Goal: Communication & Community: Participate in discussion

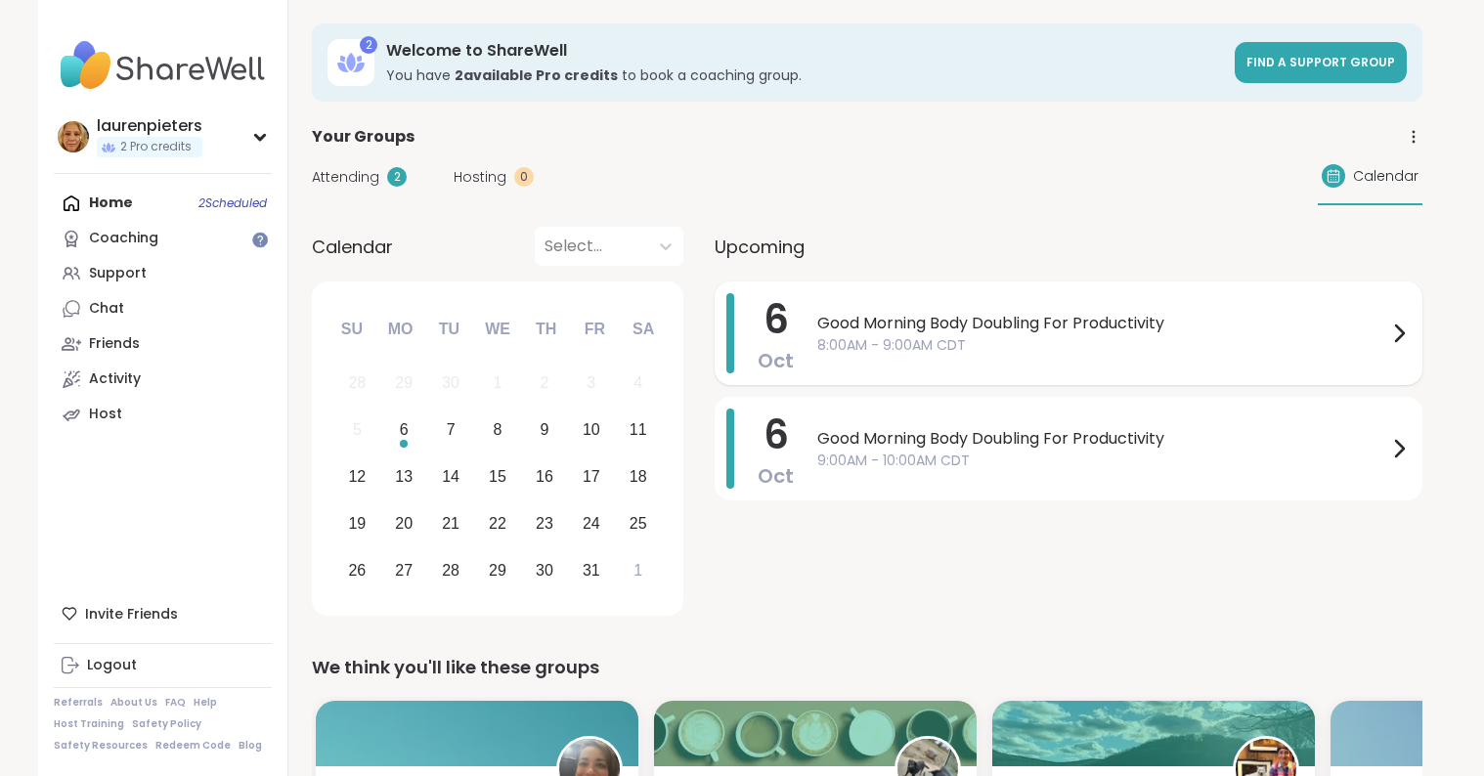
click at [1401, 337] on icon at bounding box center [1398, 333] width 23 height 23
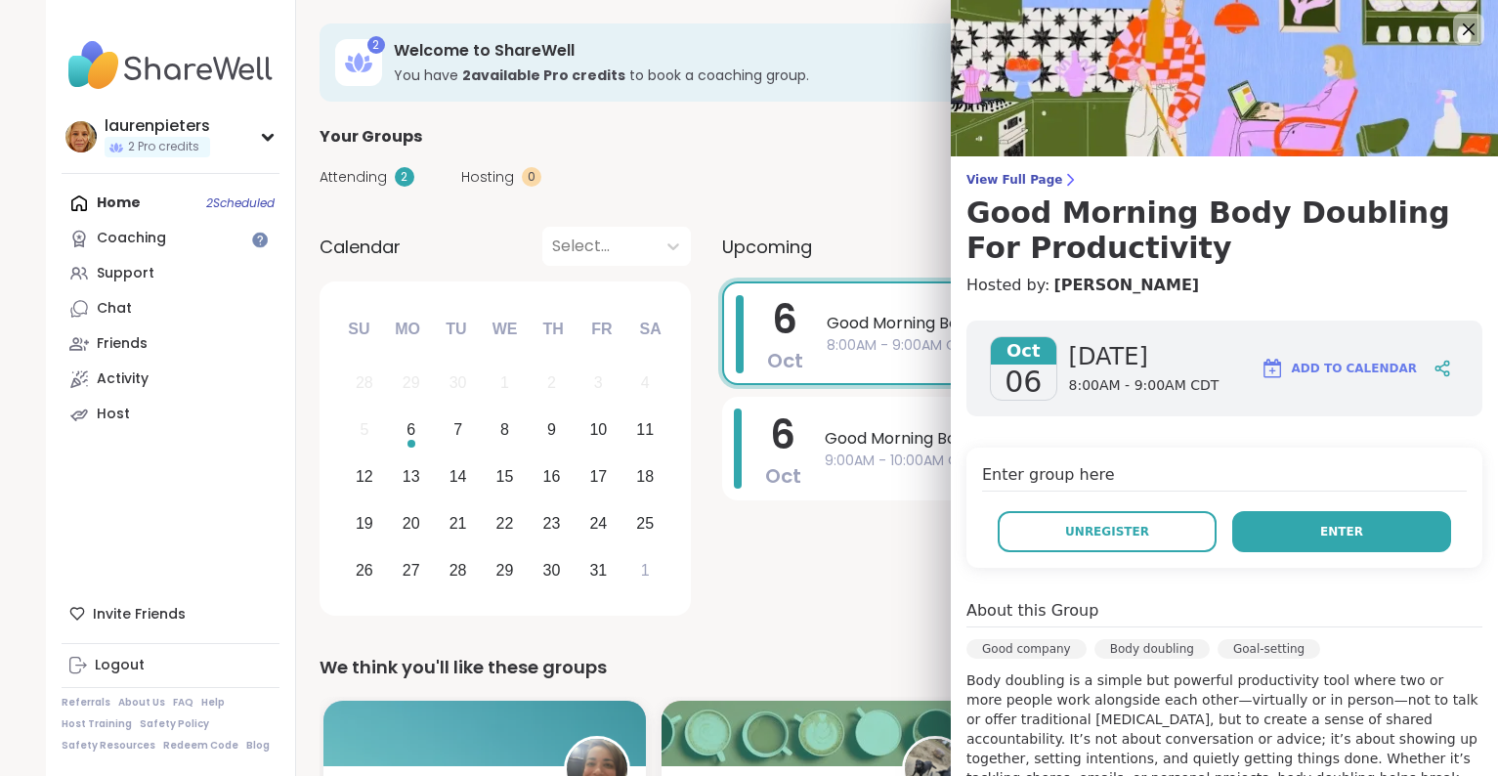
click at [1321, 511] on button "Enter" at bounding box center [1341, 531] width 219 height 41
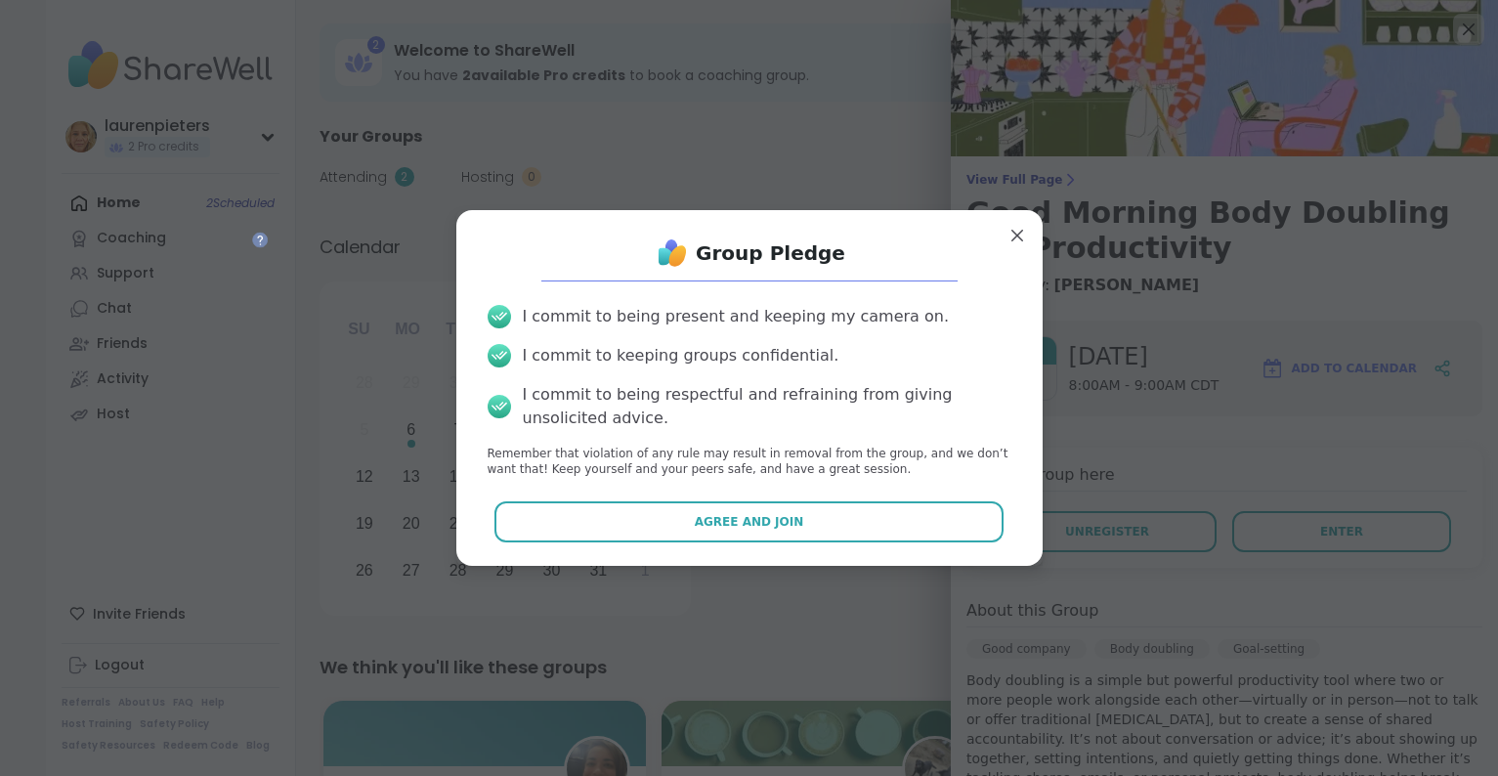
click at [696, 515] on button "Agree and Join" at bounding box center [749, 521] width 509 height 41
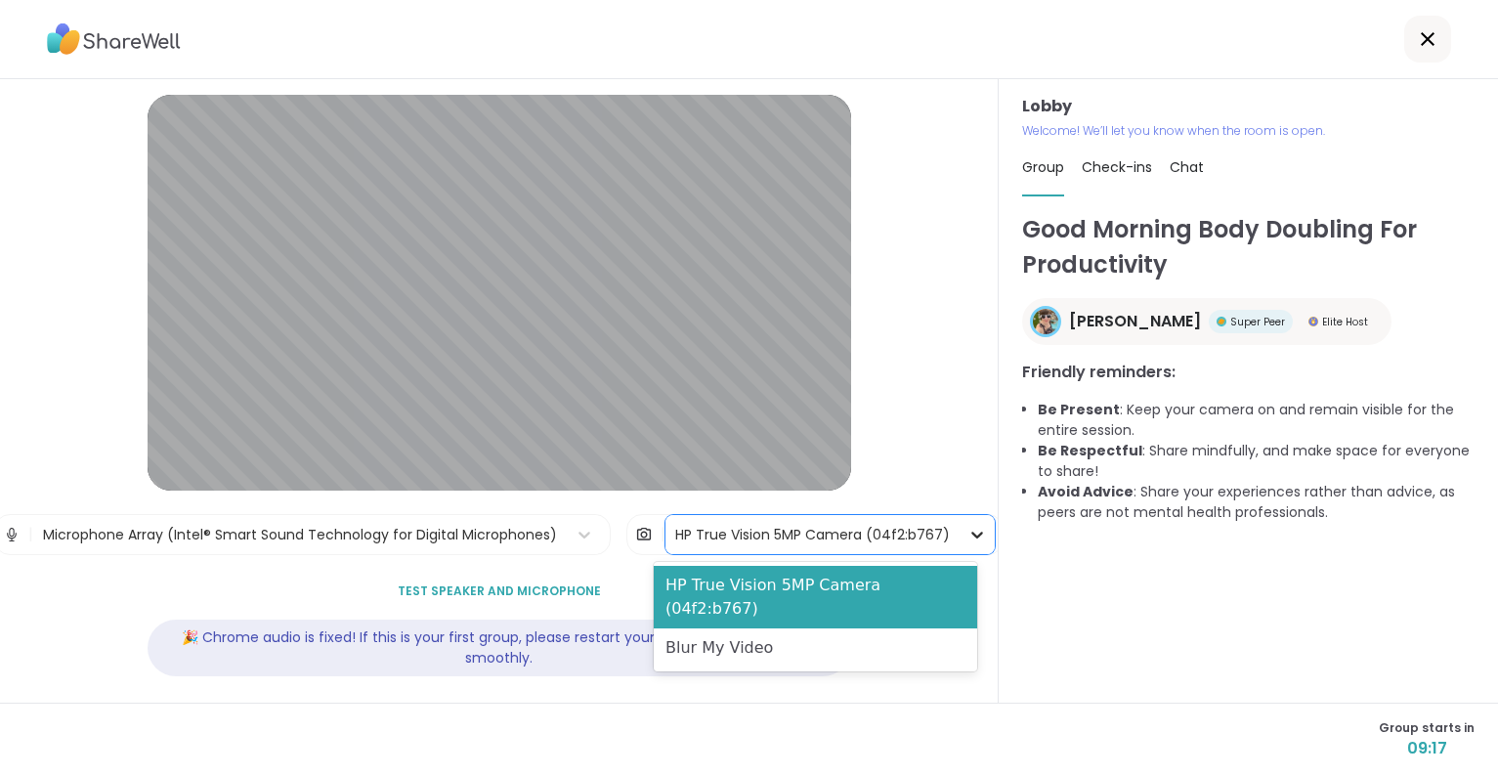
click at [968, 532] on icon at bounding box center [978, 535] width 20 height 20
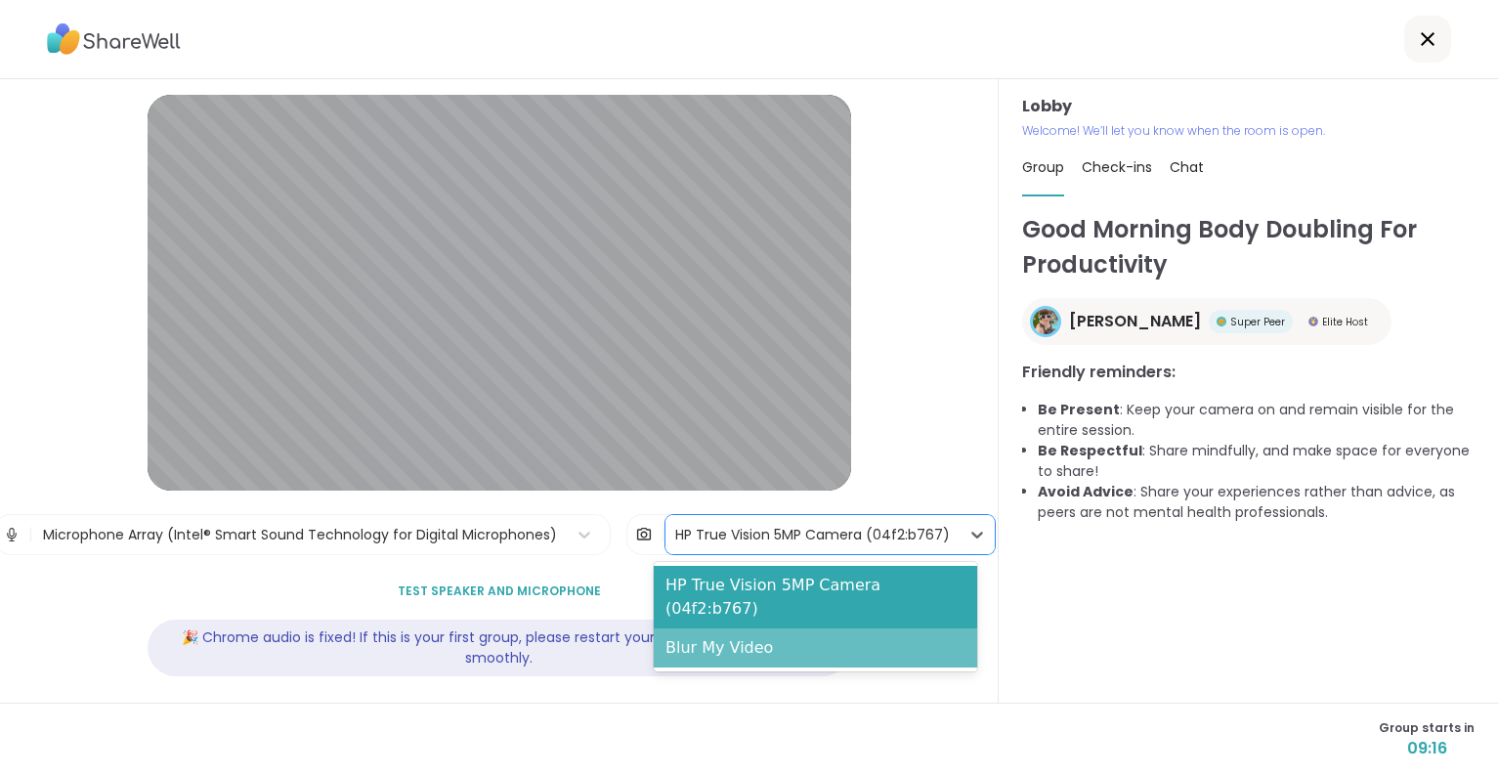
click at [760, 628] on div "Blur My Video" at bounding box center [815, 647] width 323 height 39
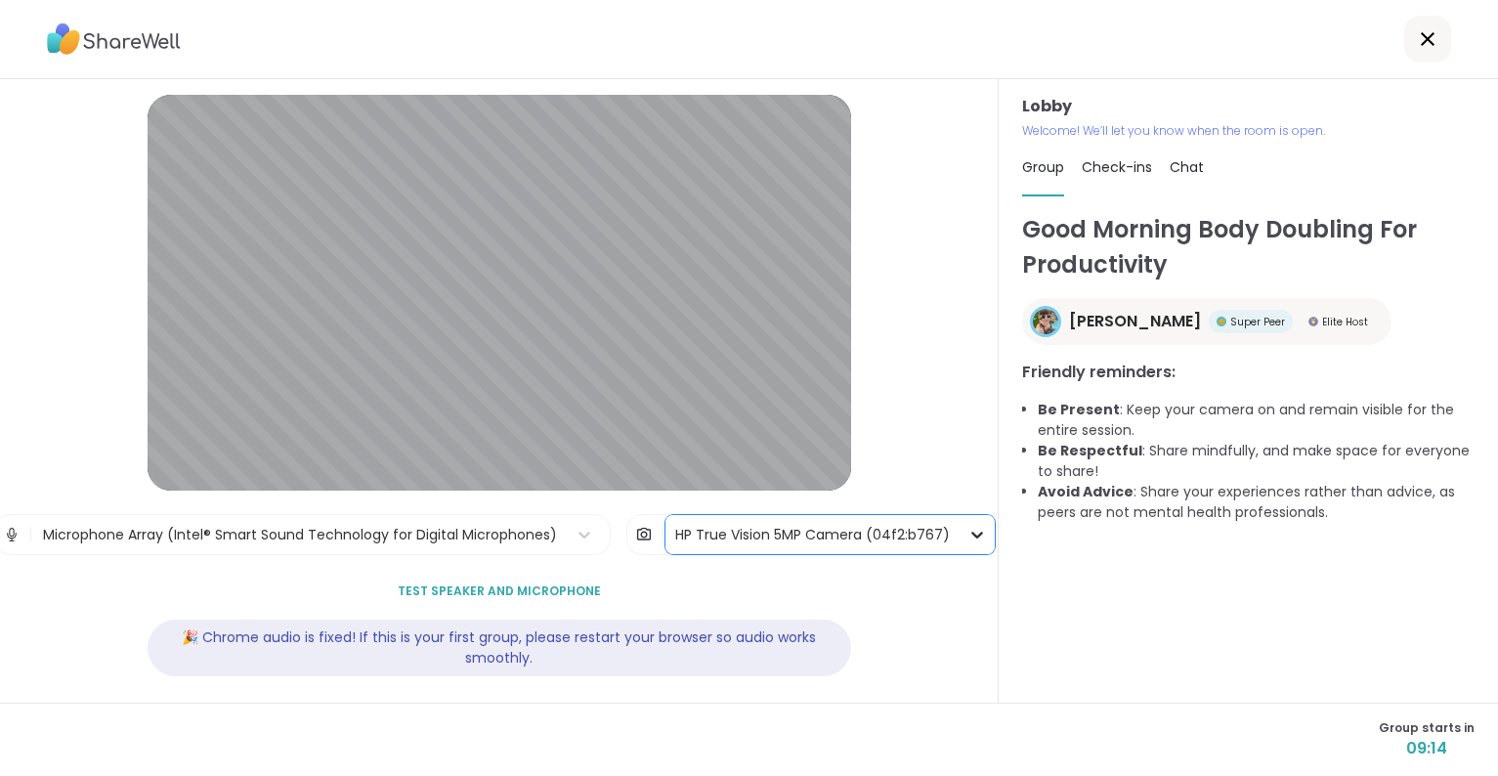
click at [971, 534] on icon at bounding box center [977, 535] width 12 height 7
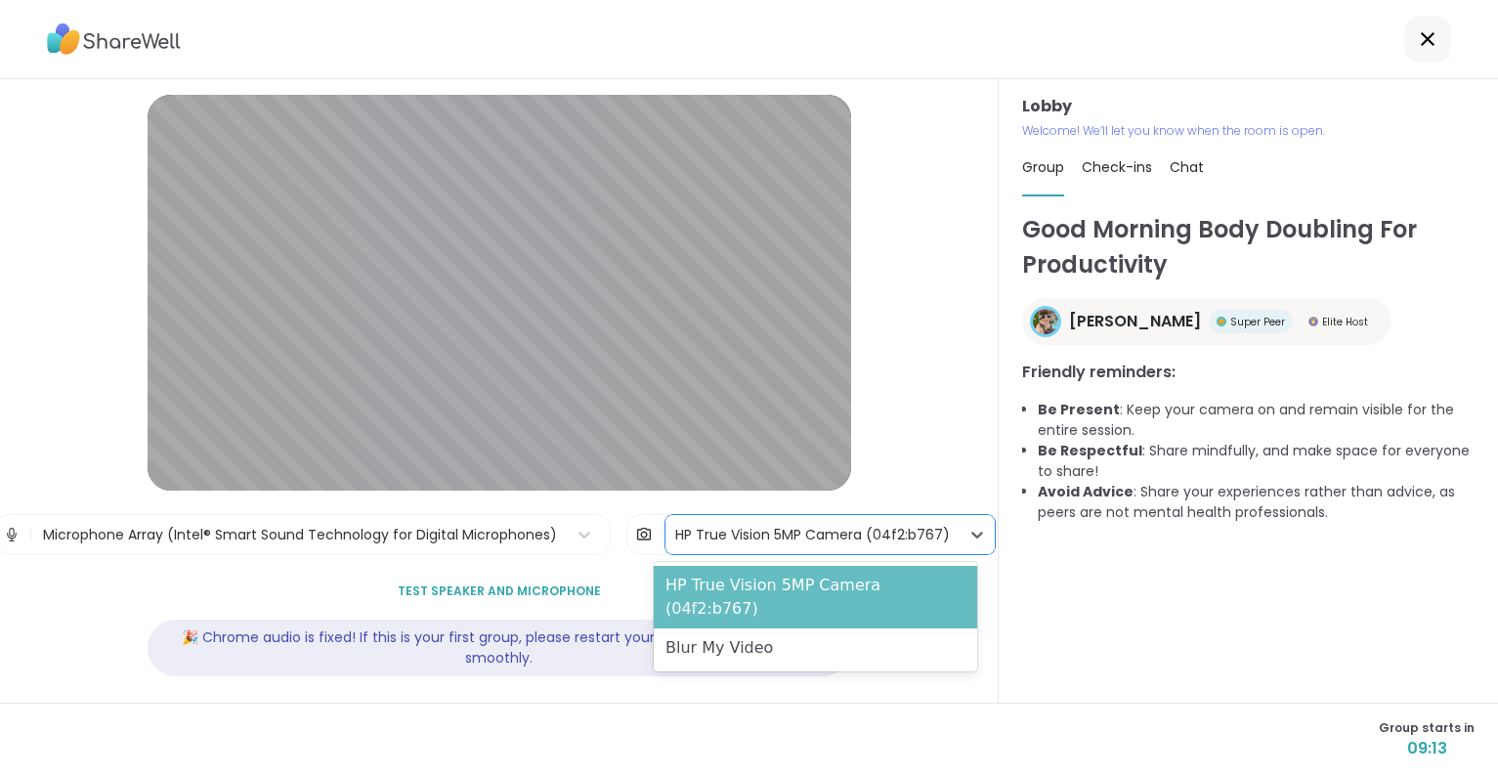
click at [797, 580] on div "HP True Vision 5MP Camera (04f2:b767)" at bounding box center [815, 597] width 323 height 63
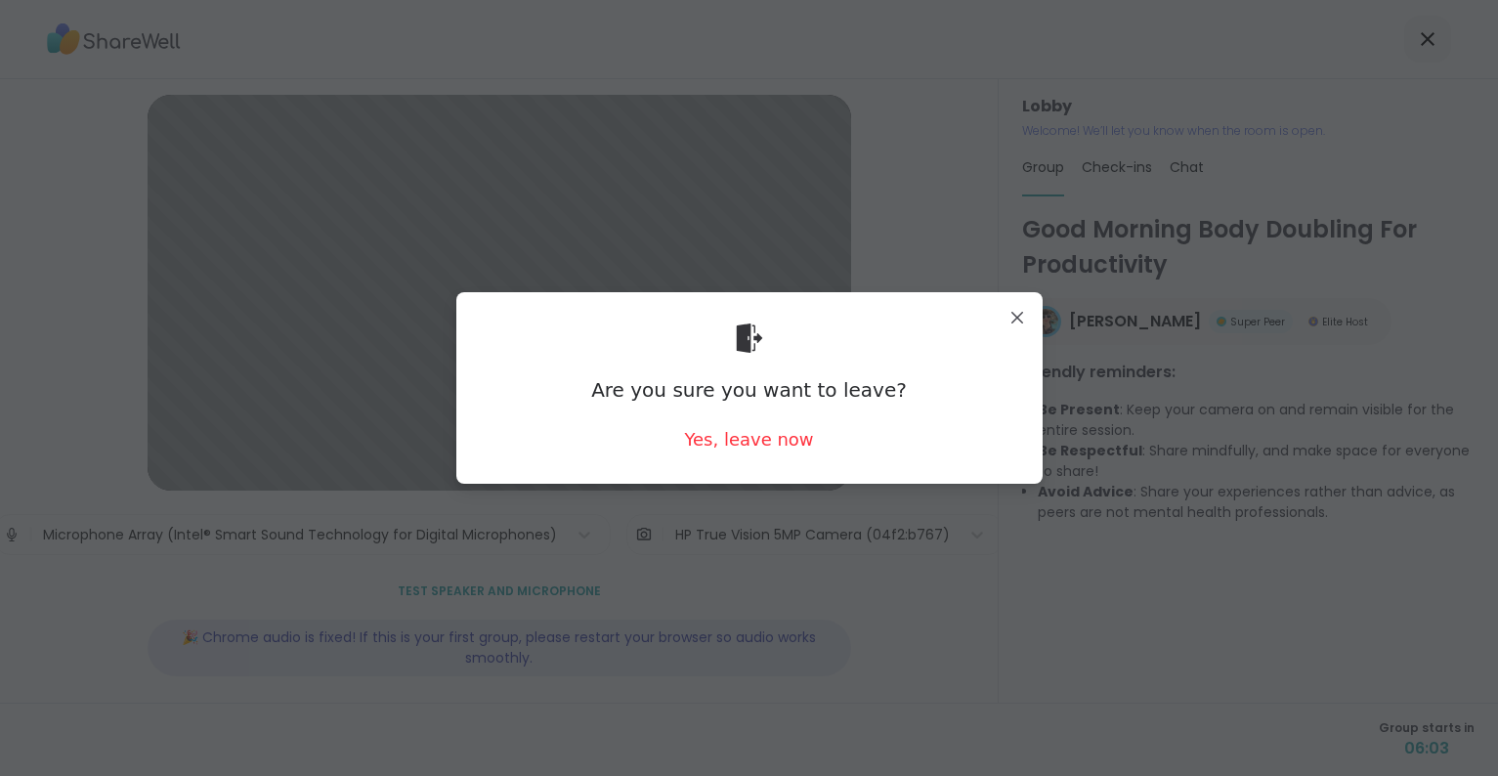
click at [1012, 301] on div "Are you sure you want to leave? Yes, leave now" at bounding box center [749, 387] width 586 height 191
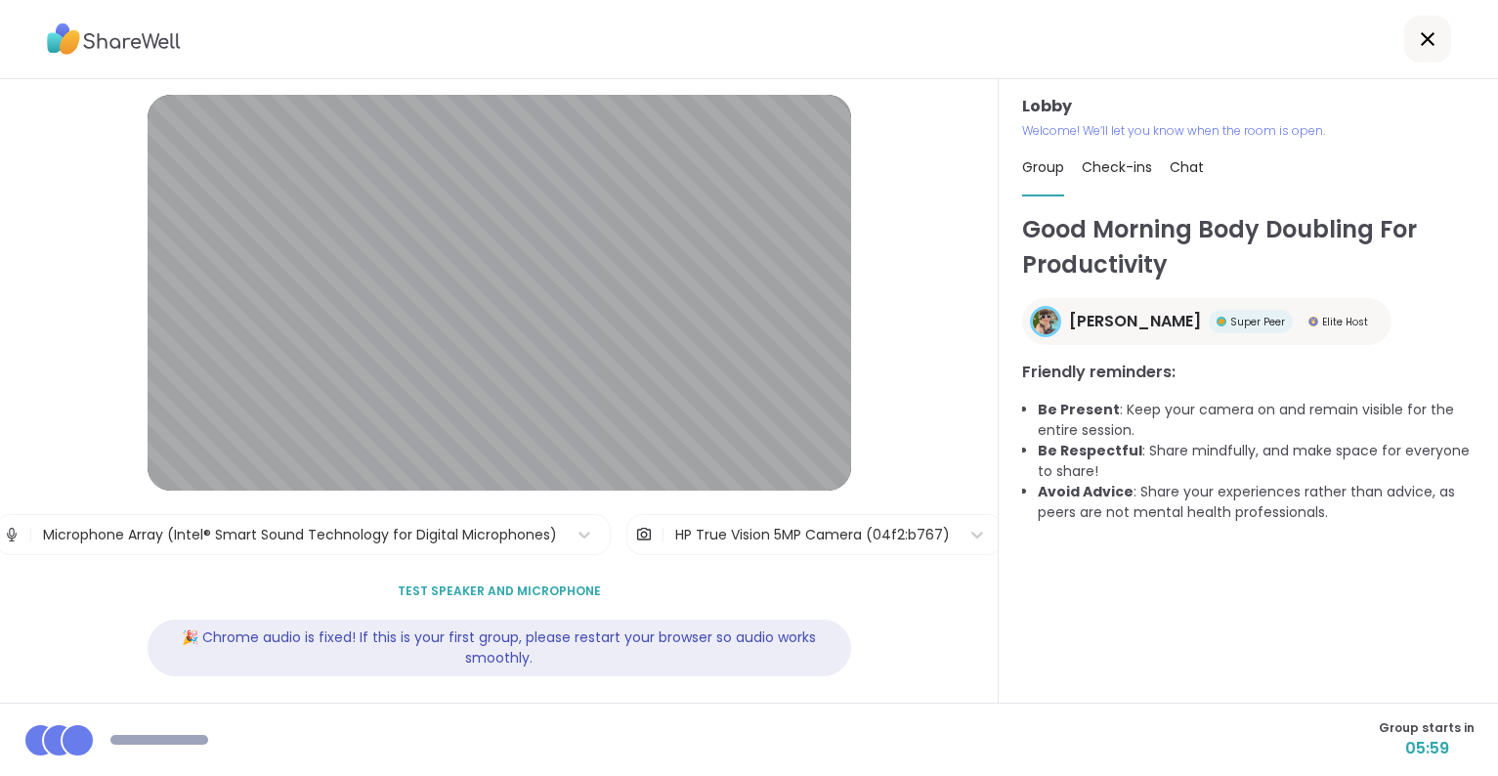
click at [746, 546] on div "HP True Vision 5MP Camera (04f2:b767)" at bounding box center [813, 534] width 294 height 39
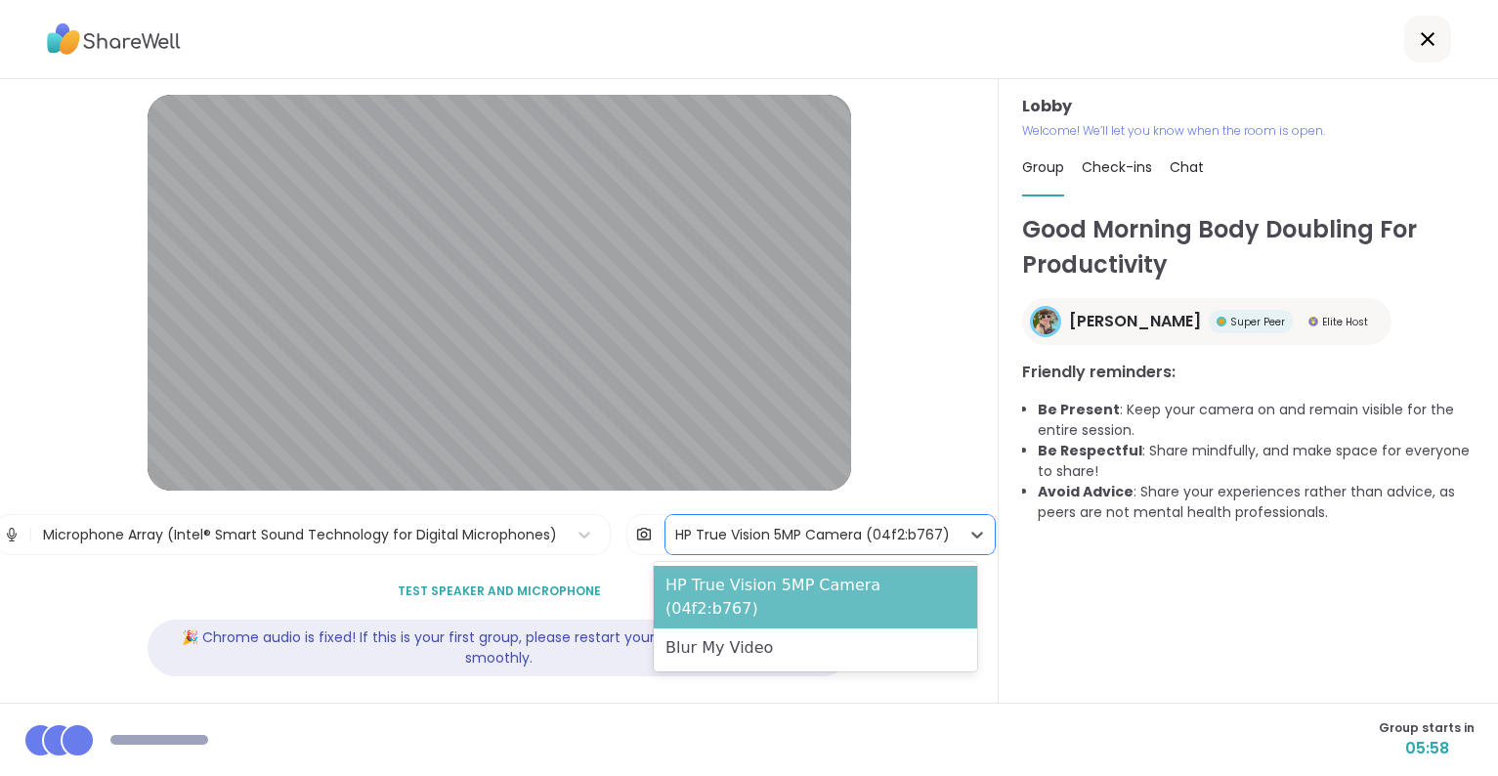
click at [726, 584] on div "HP True Vision 5MP Camera (04f2:b767)" at bounding box center [815, 597] width 323 height 63
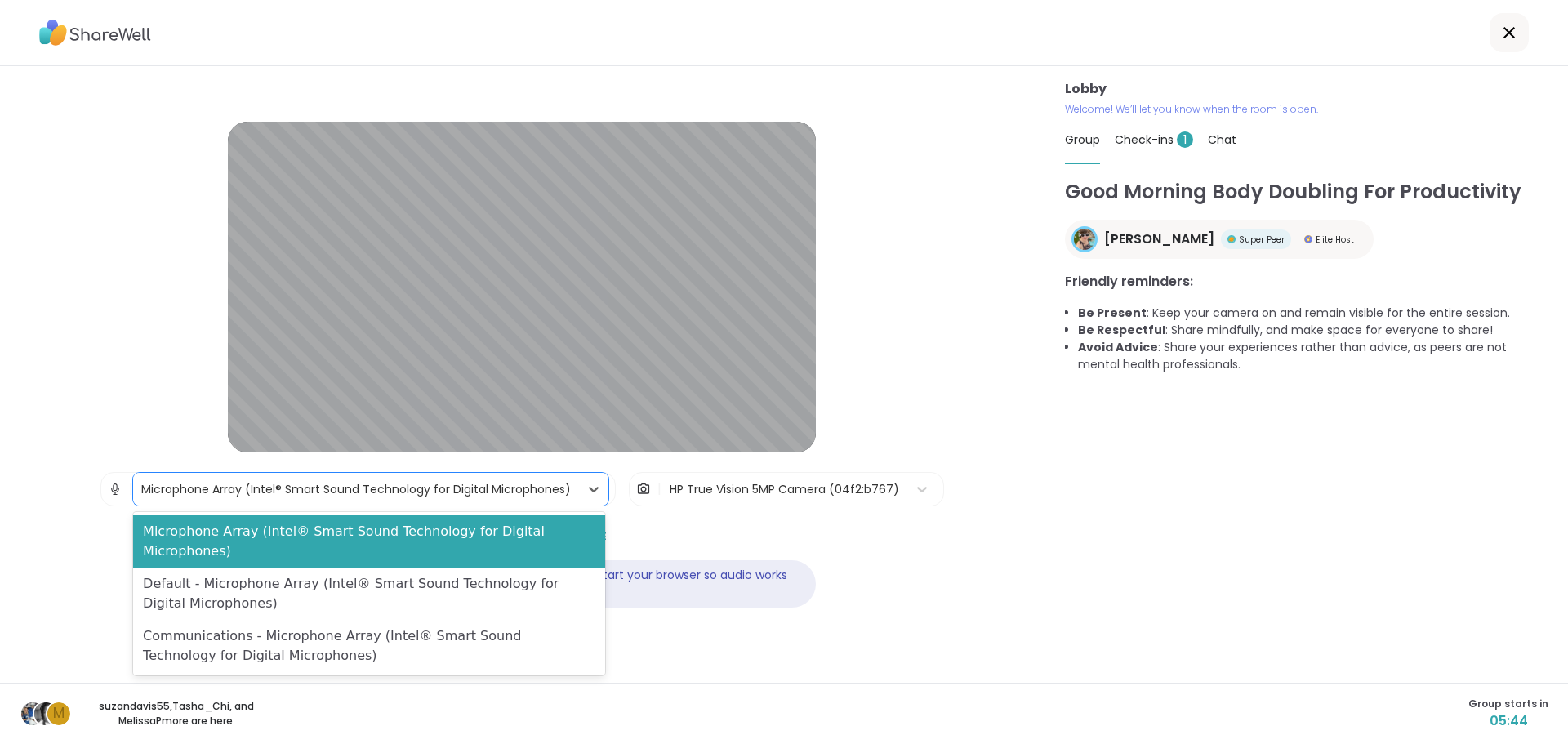
click at [332, 488] on div "Microphone Array (Intel® Smart Sound Technology for Digital Microphones)" at bounding box center [356, 490] width 430 height 18
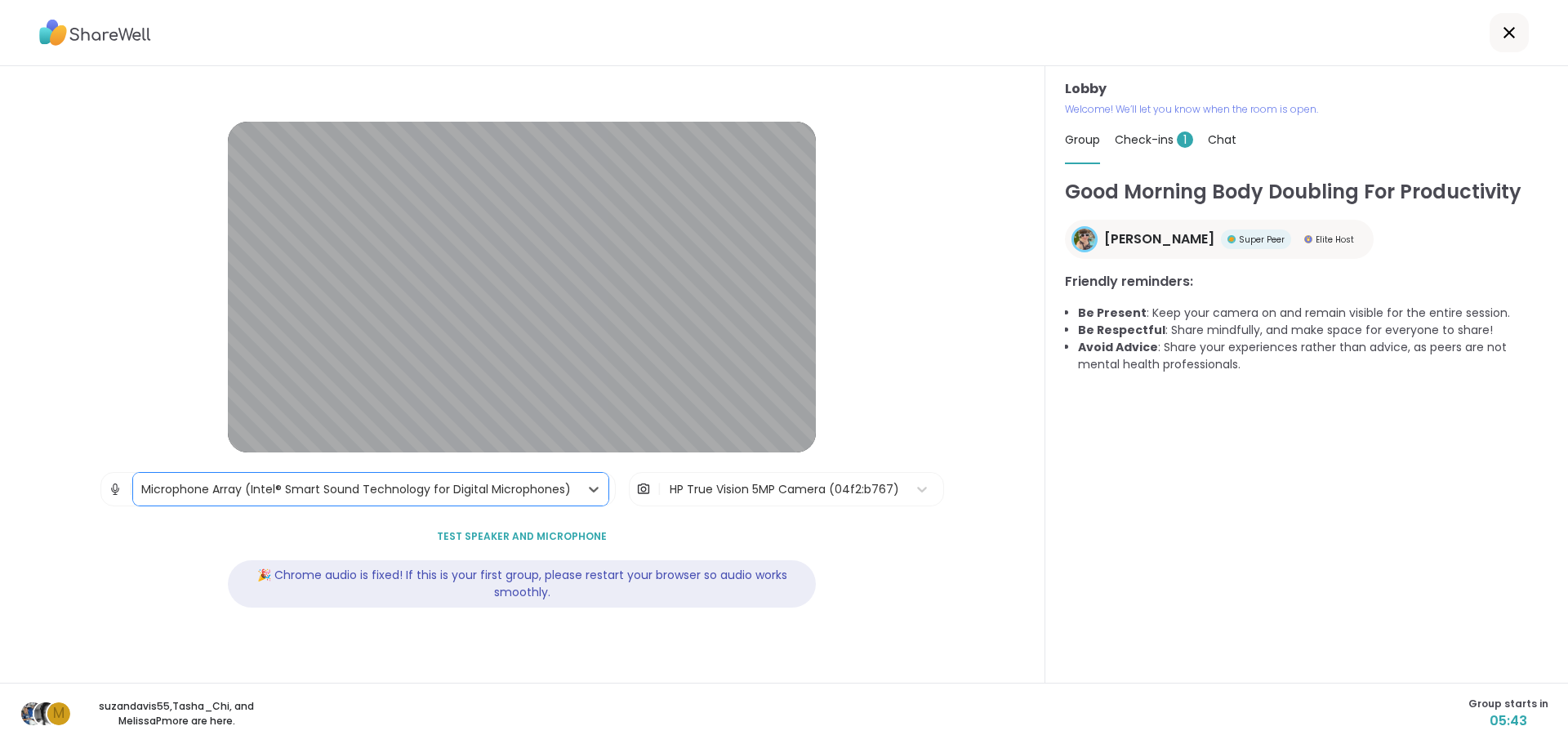
click at [332, 488] on div "Microphone Array (Intel® Smart Sound Technology for Digital Microphones)" at bounding box center [356, 490] width 430 height 18
click at [538, 537] on span "Test speaker and microphone" at bounding box center [522, 537] width 170 height 15
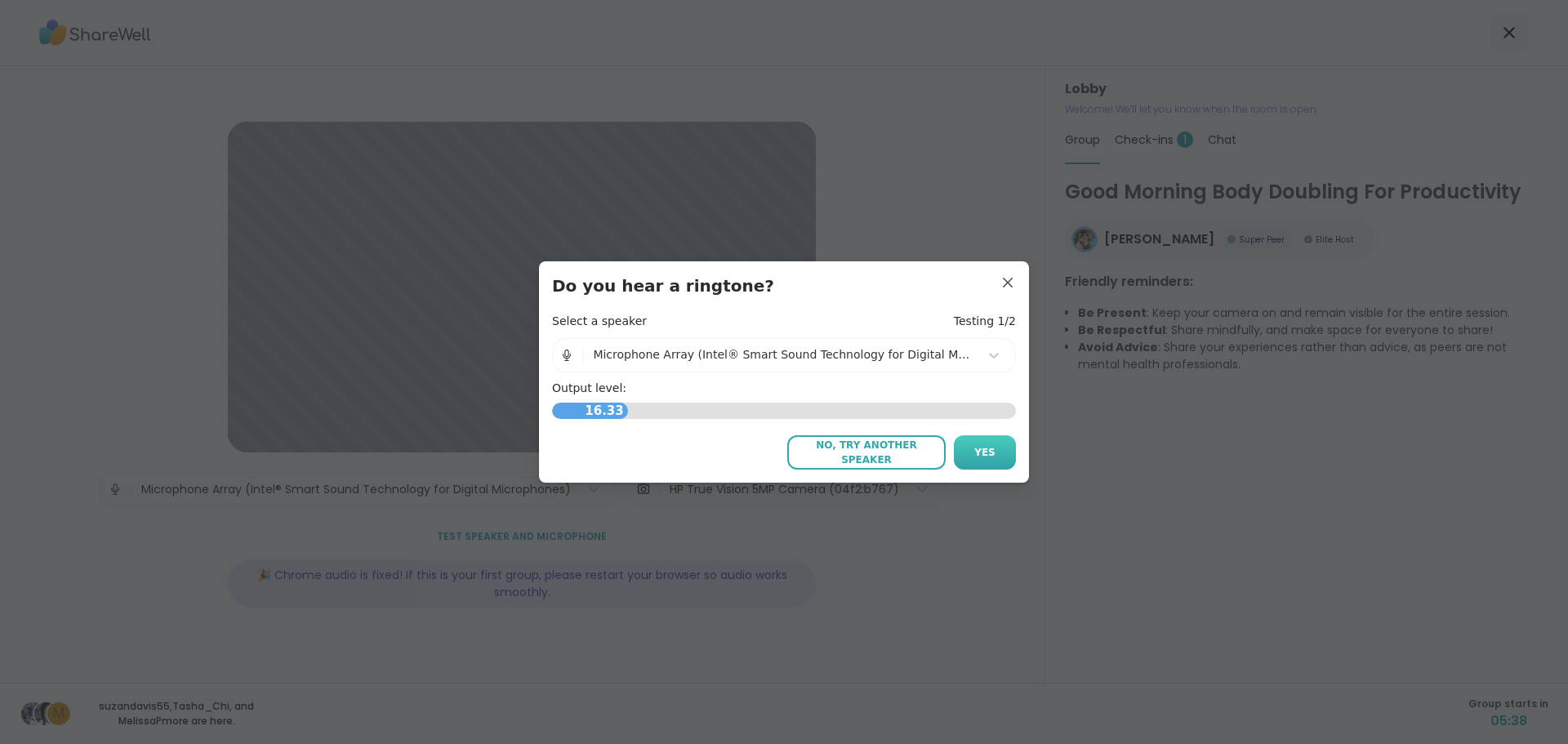
click at [975, 448] on span "Yes" at bounding box center [985, 453] width 21 height 15
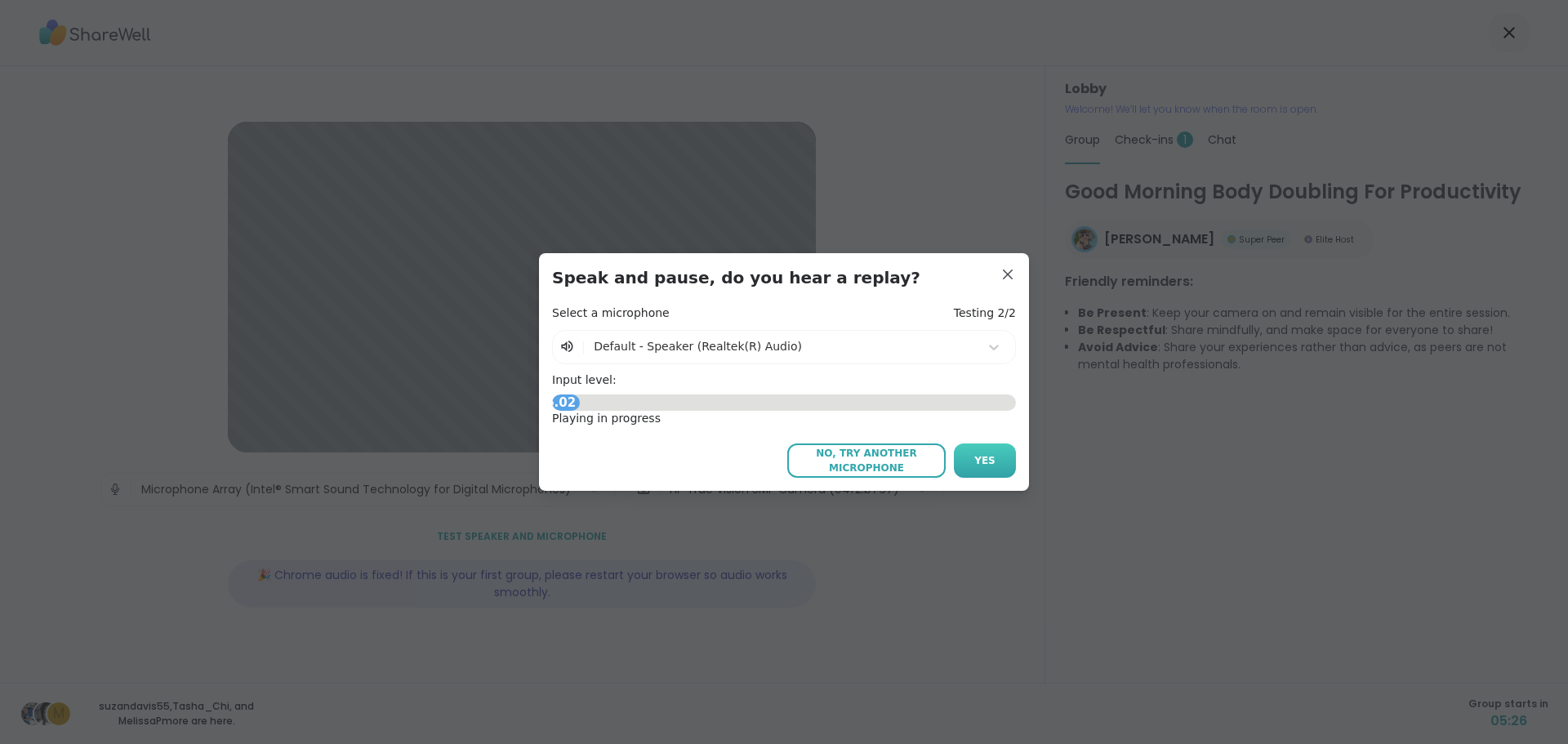
click at [977, 459] on span "Yes" at bounding box center [985, 461] width 21 height 15
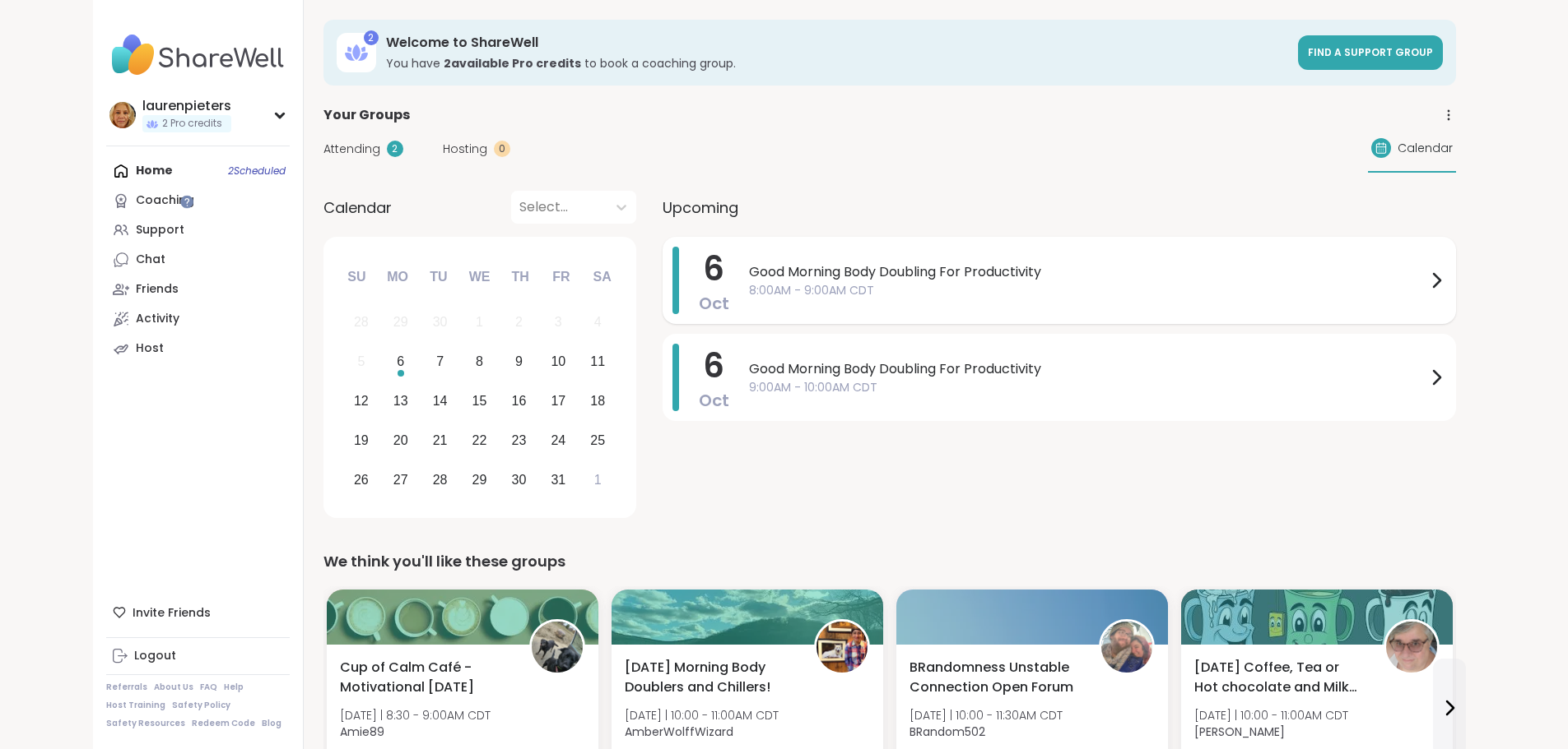
click at [1446, 290] on div at bounding box center [1436, 280] width 19 height 67
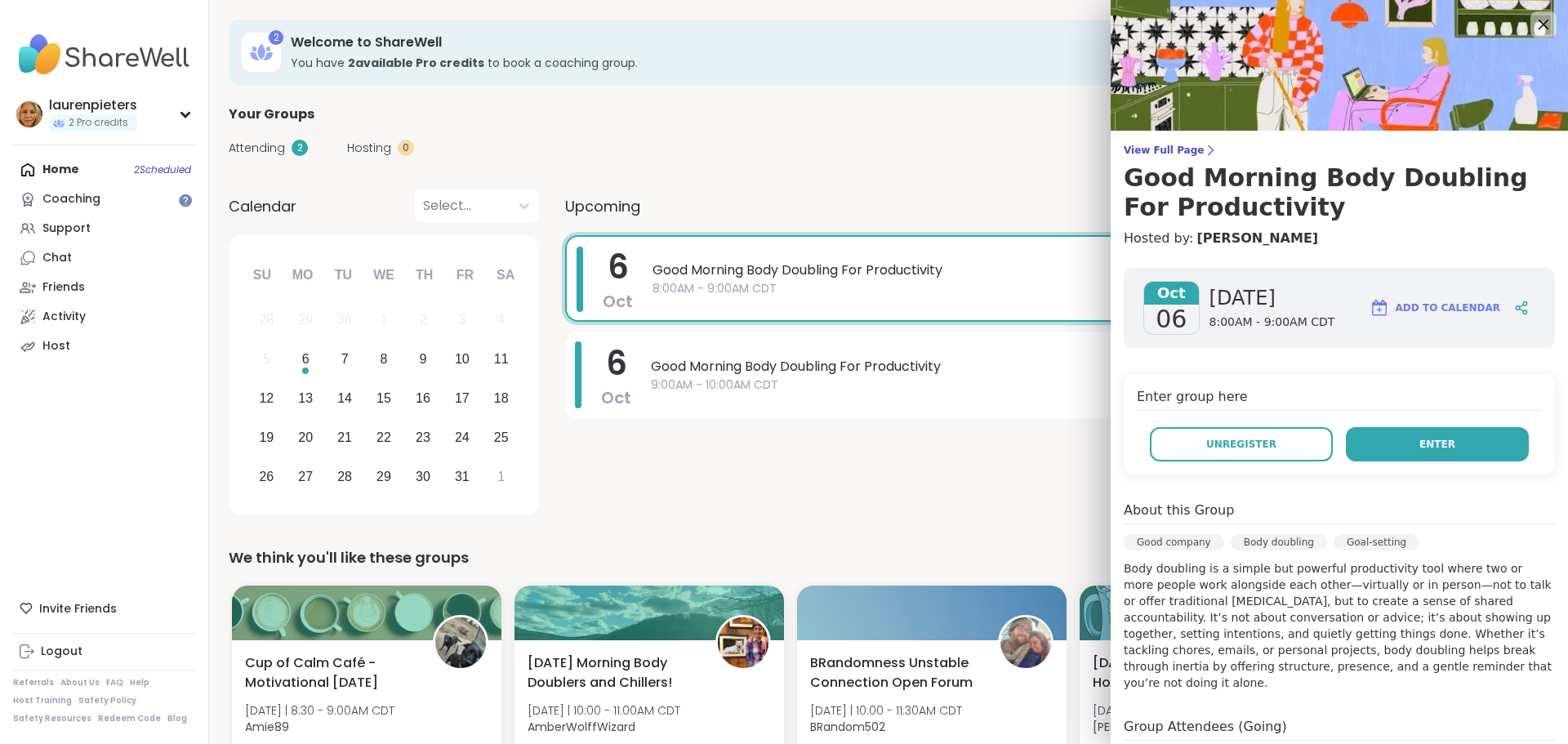
click at [1406, 461] on button "Enter" at bounding box center [1438, 444] width 183 height 34
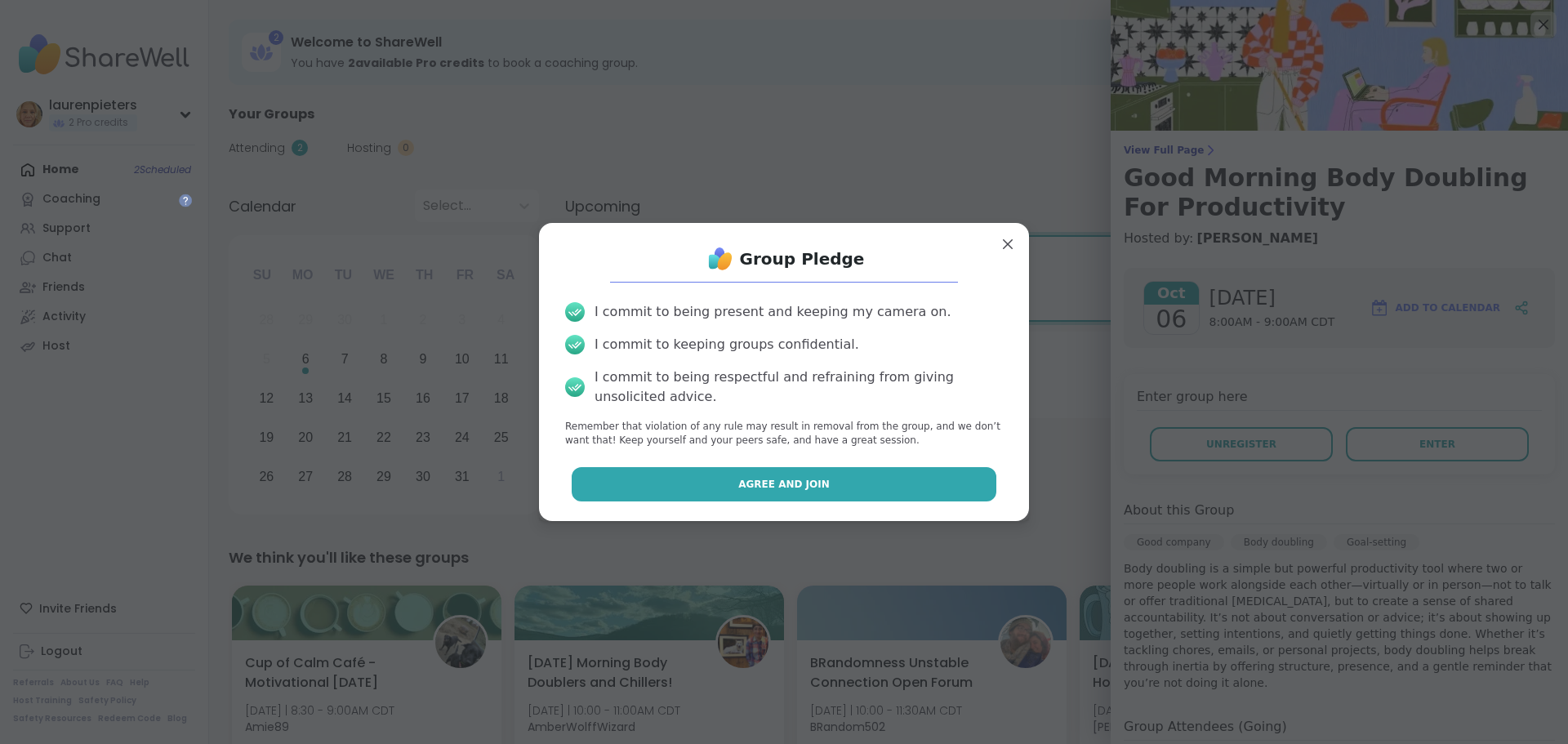
click at [794, 496] on button "Agree and Join" at bounding box center [784, 484] width 425 height 34
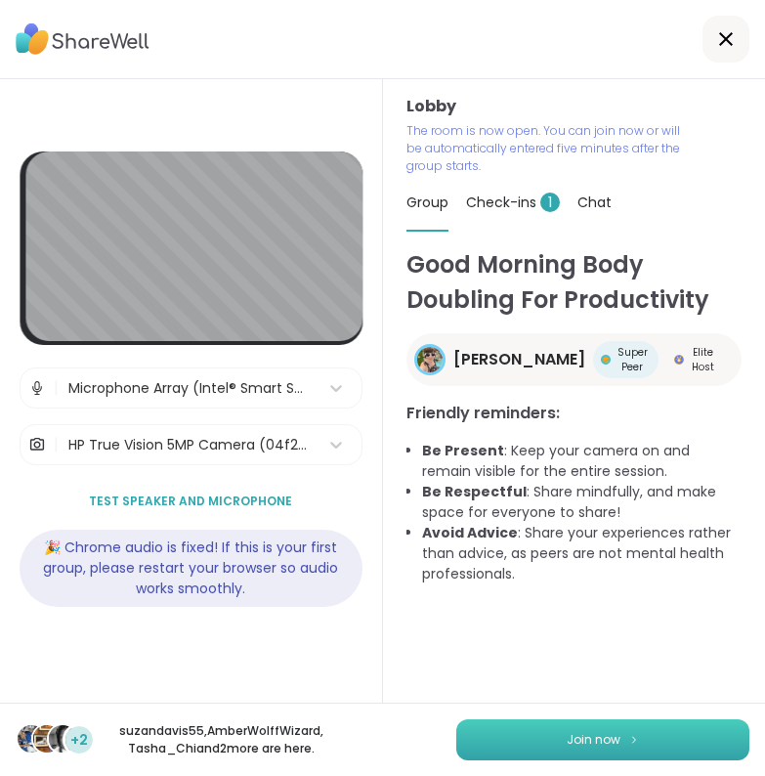
click at [573, 747] on span "Join now" at bounding box center [594, 740] width 54 height 18
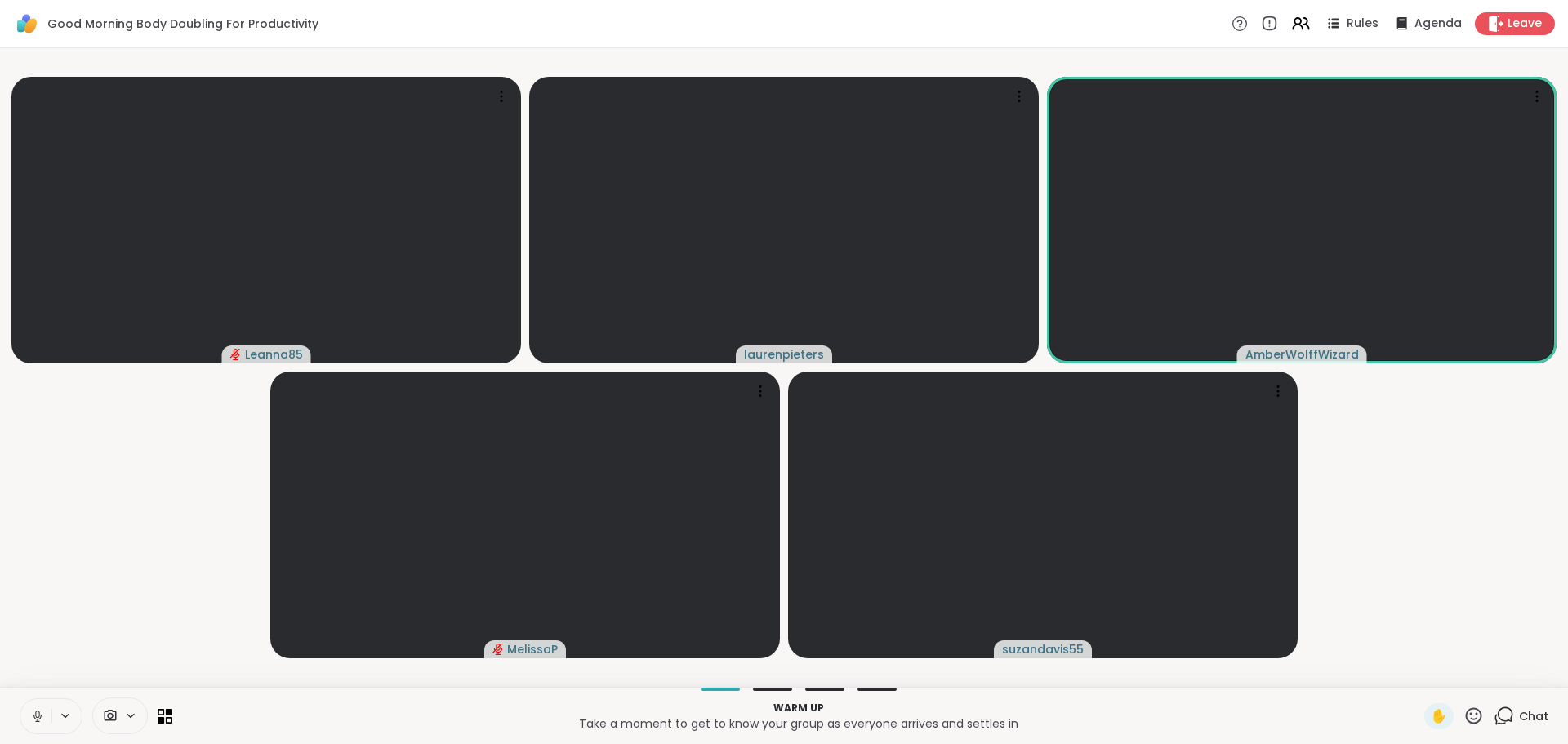
click at [134, 716] on icon at bounding box center [131, 716] width 13 height 14
click at [140, 522] on video-player-container "Leanna85 laurenpieters AmberWolffWizard MelissaP suzandavis55" at bounding box center [784, 367] width 1549 height 626
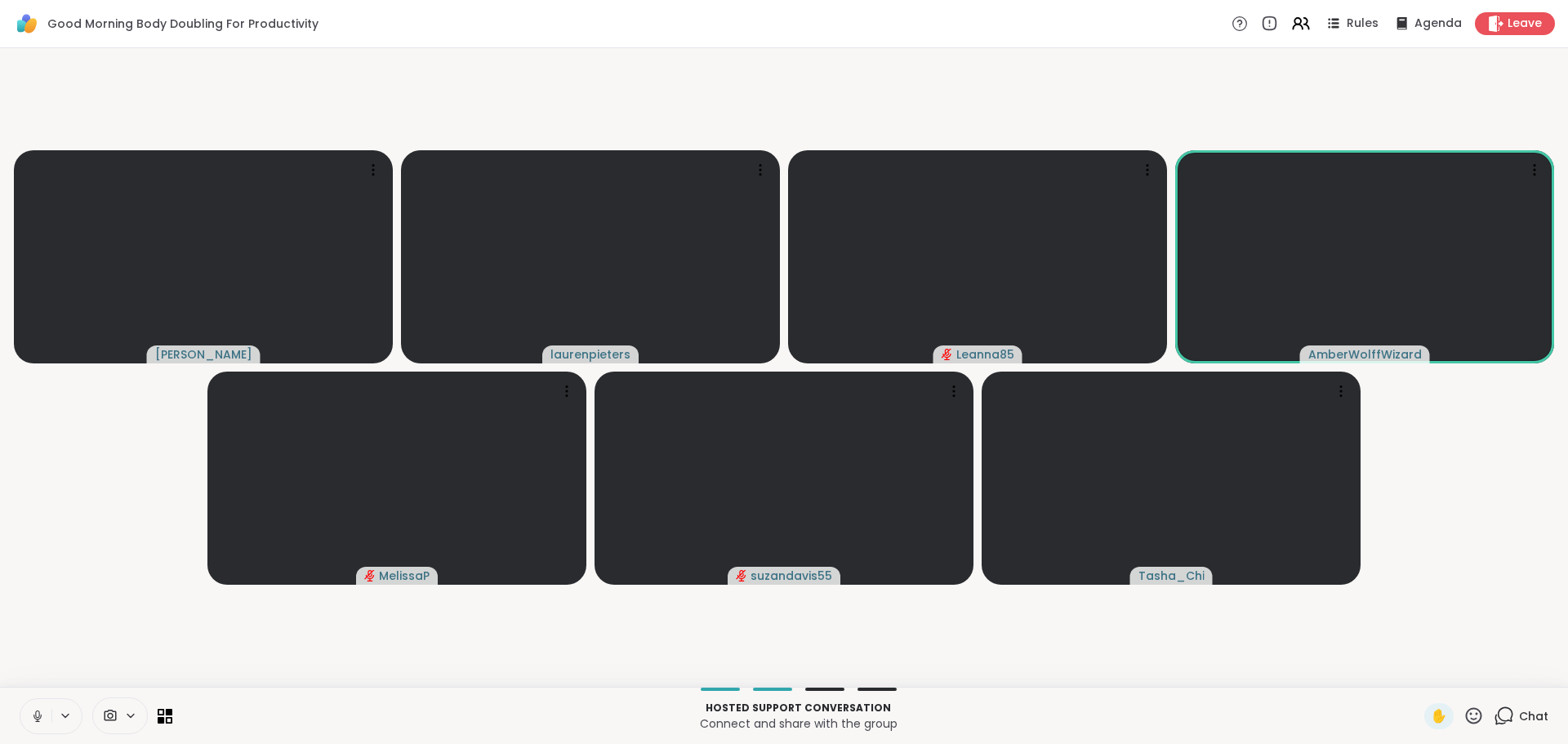
click at [33, 716] on icon at bounding box center [38, 716] width 15 height 15
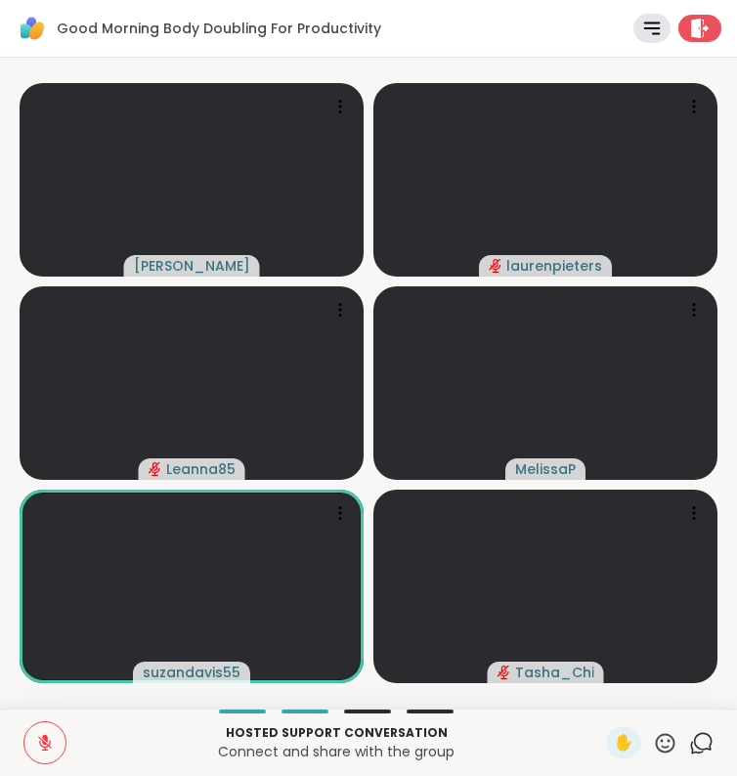
click at [689, 736] on icon at bounding box center [701, 743] width 24 height 24
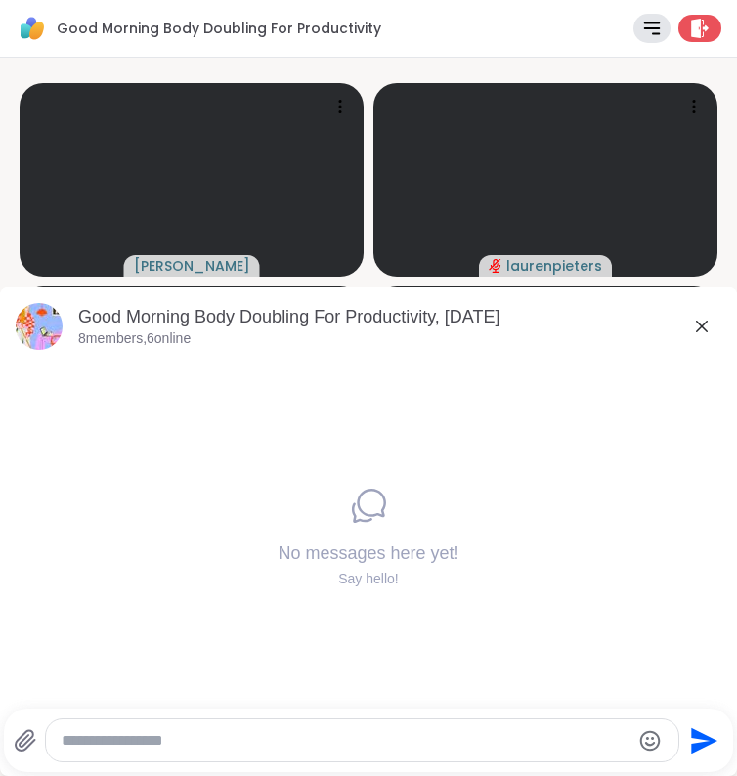
click at [183, 726] on div at bounding box center [362, 740] width 632 height 42
click at [179, 727] on div at bounding box center [362, 740] width 632 height 42
click at [163, 734] on textarea "Type your message" at bounding box center [346, 741] width 569 height 20
type textarea "*"
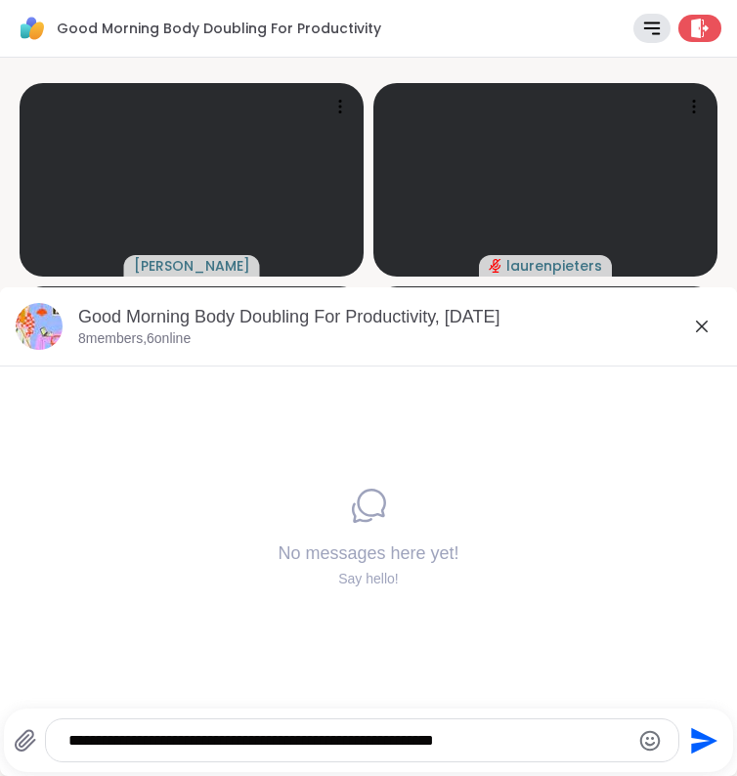
type textarea "**********"
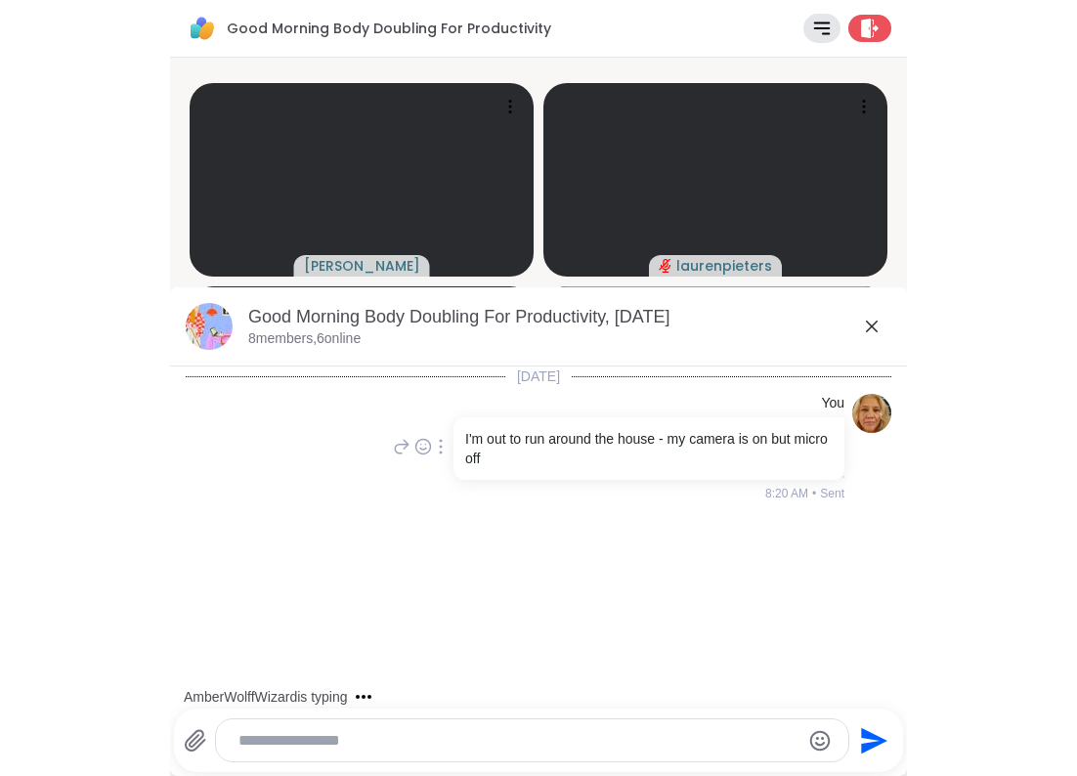
scroll to position [401, 0]
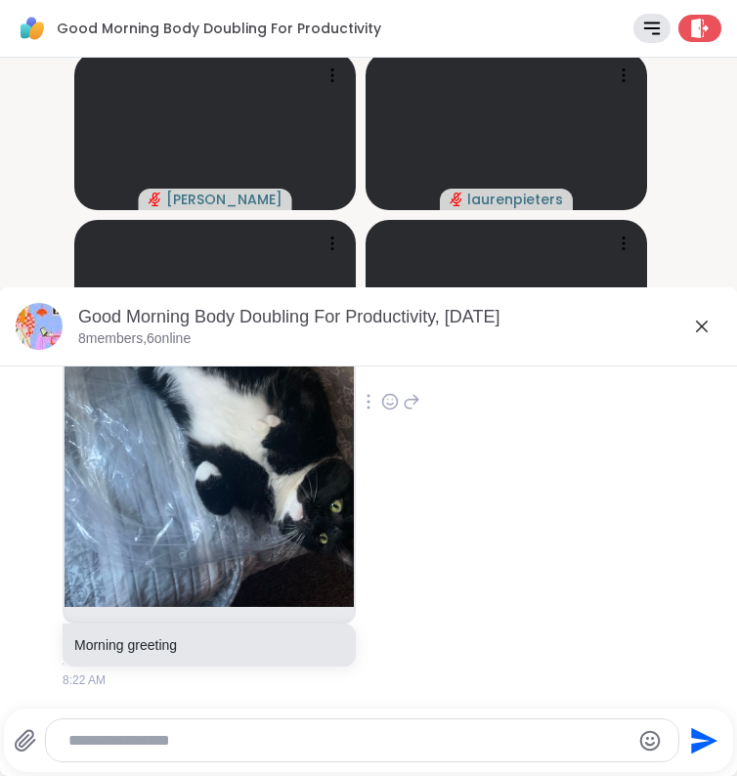
click at [705, 150] on video-player-container "Adrienne_QueenOfTheDawn laurenpieters Leanna85 MelissaP suzandavis55 Tasha_Chi …" at bounding box center [368, 382] width 713 height 635
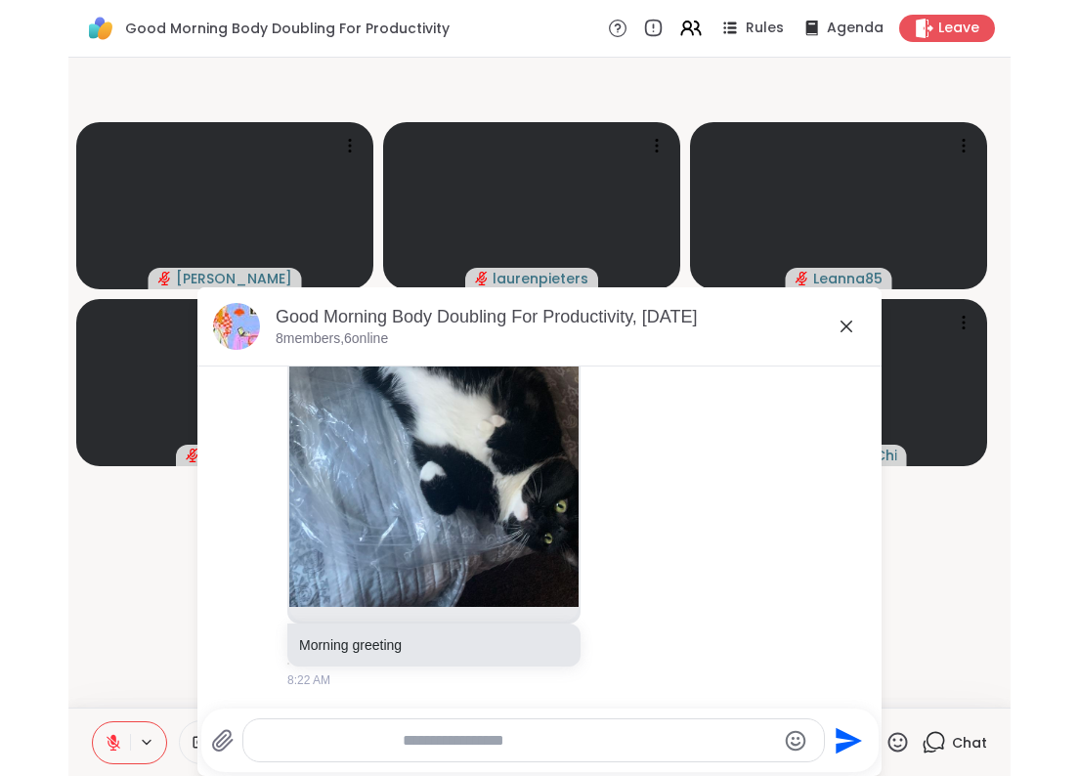
scroll to position [294, 0]
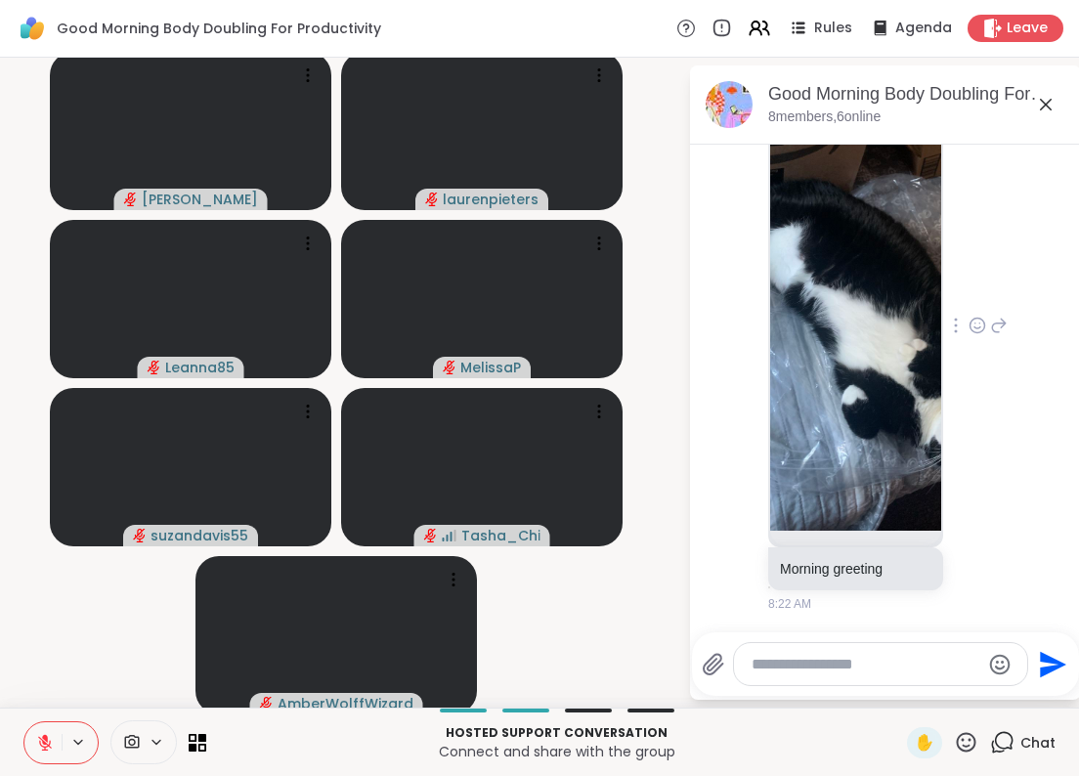
click at [969, 328] on icon at bounding box center [978, 326] width 18 height 20
click at [969, 289] on div "Select Reaction: Heart" at bounding box center [978, 294] width 18 height 18
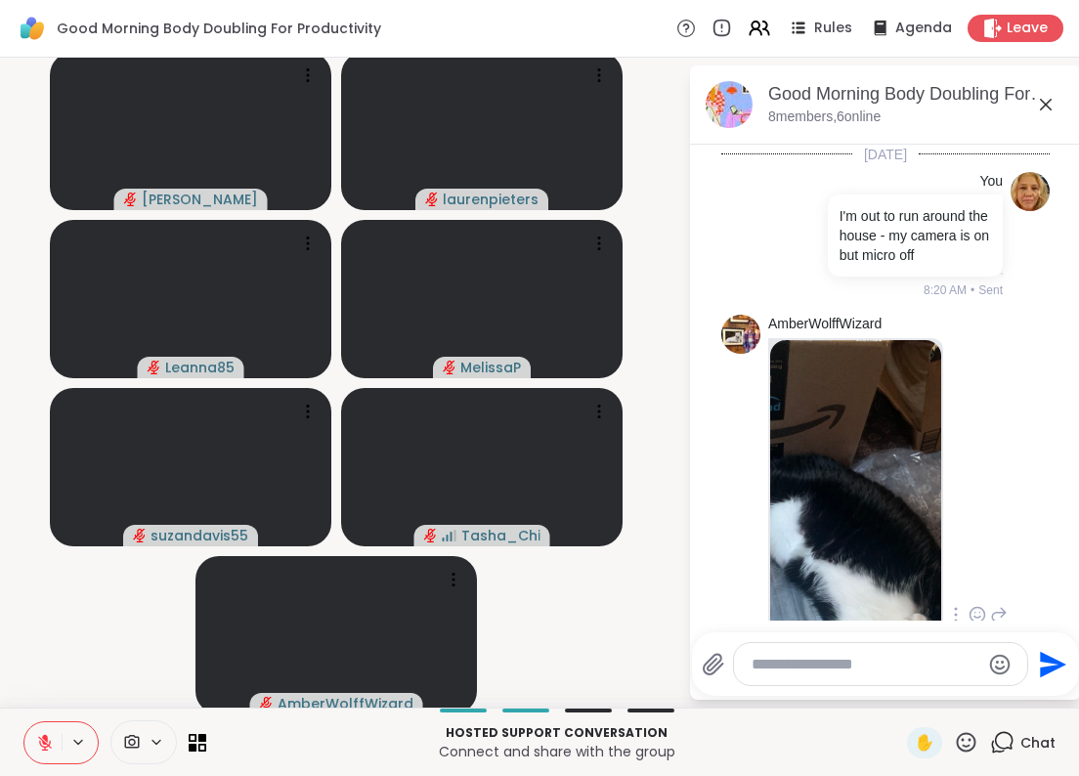
scroll to position [323, 0]
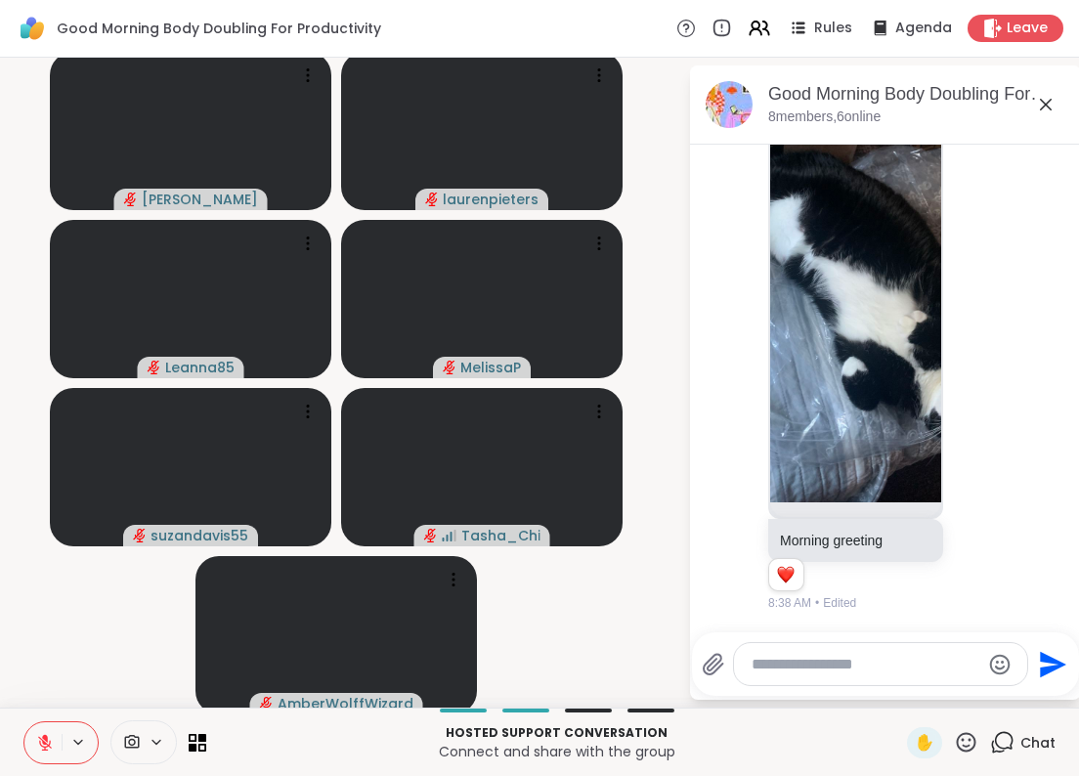
click at [798, 664] on textarea "Type your message" at bounding box center [866, 665] width 228 height 20
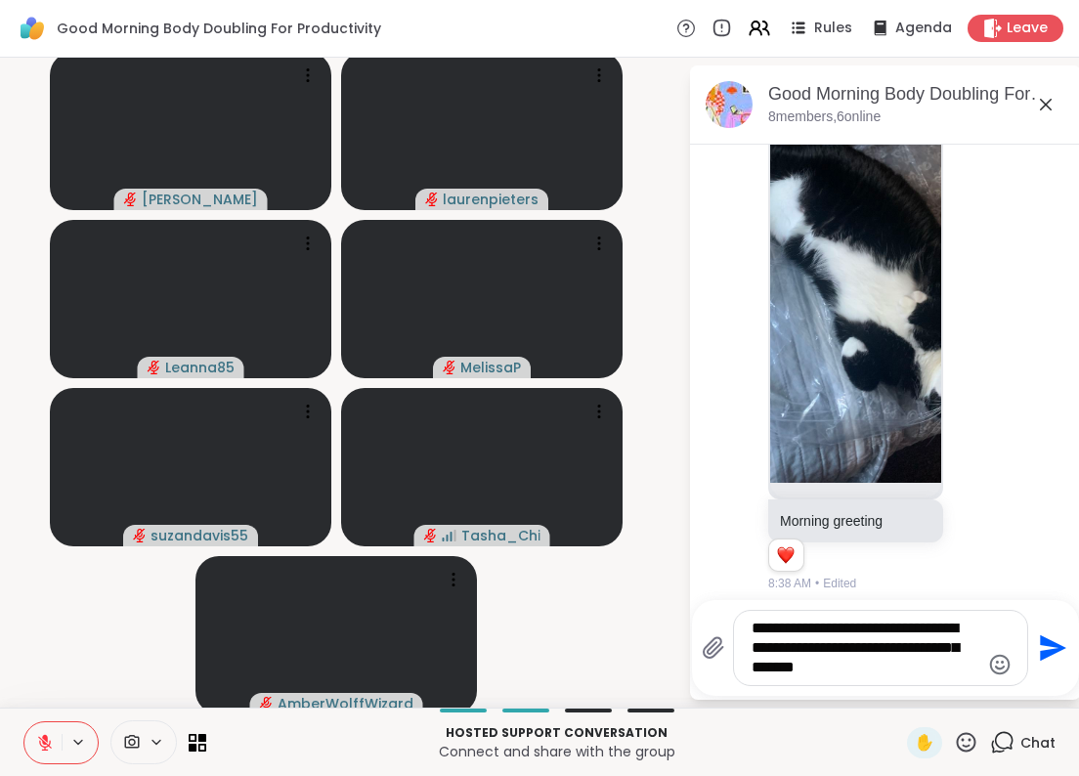
type textarea "**********"
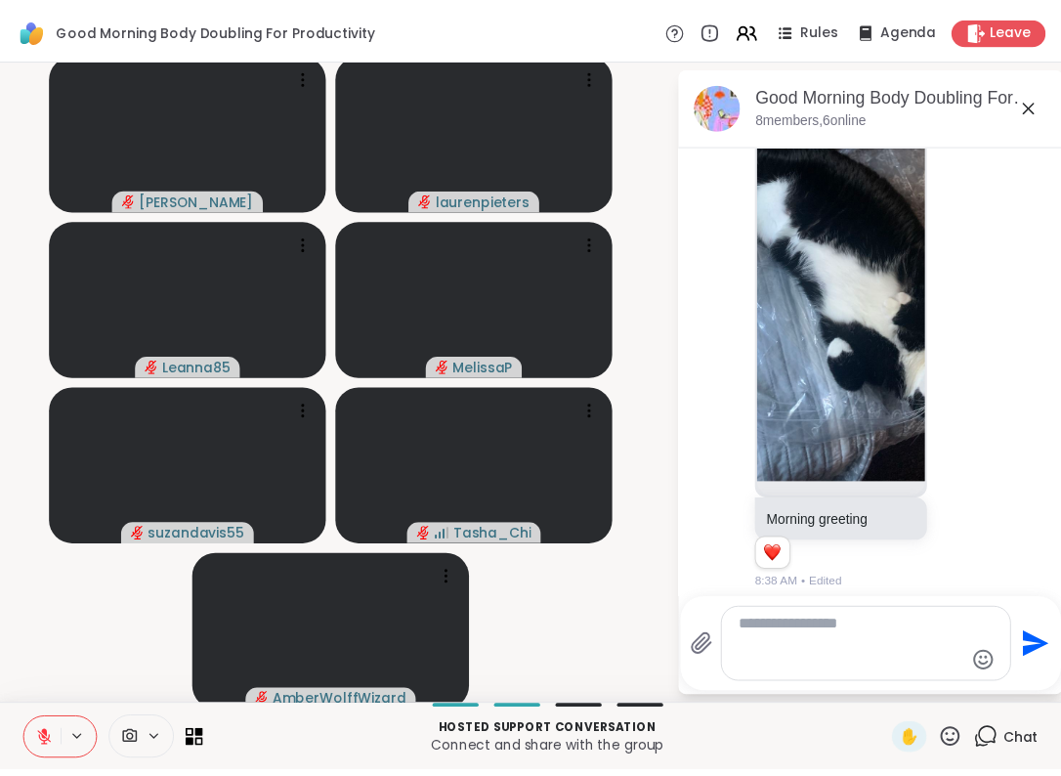
scroll to position [504, 0]
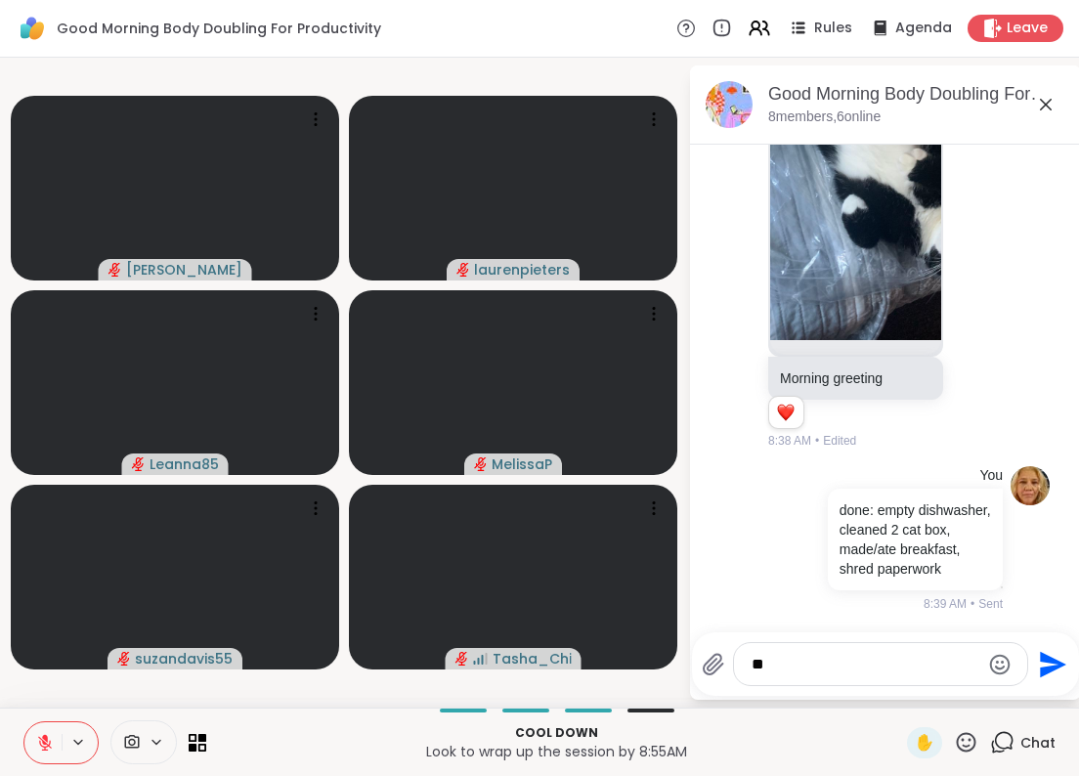
type textarea "*"
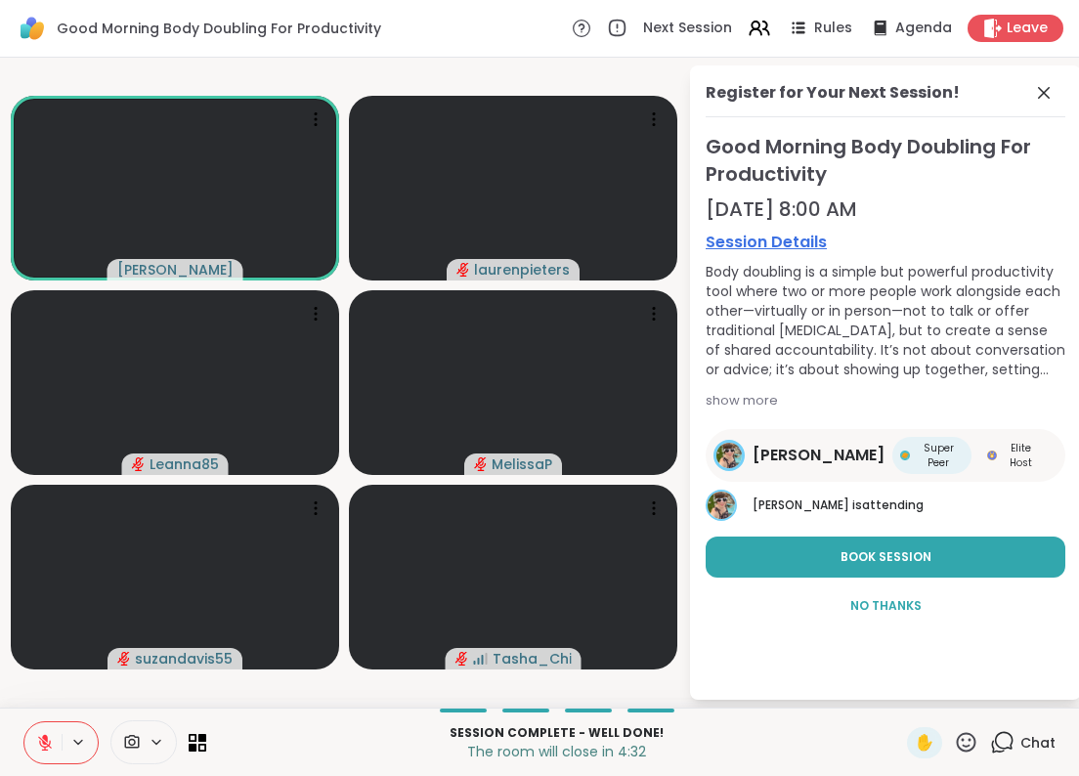
click at [42, 745] on icon at bounding box center [45, 743] width 18 height 18
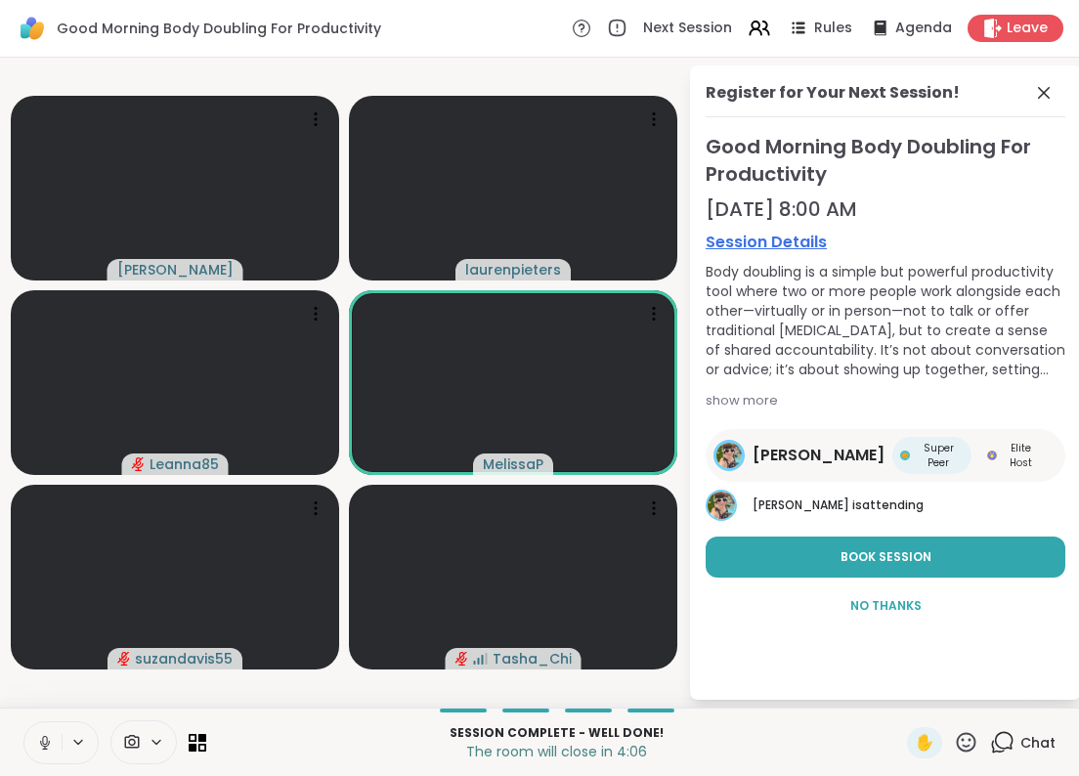
click at [37, 739] on icon at bounding box center [45, 743] width 18 height 18
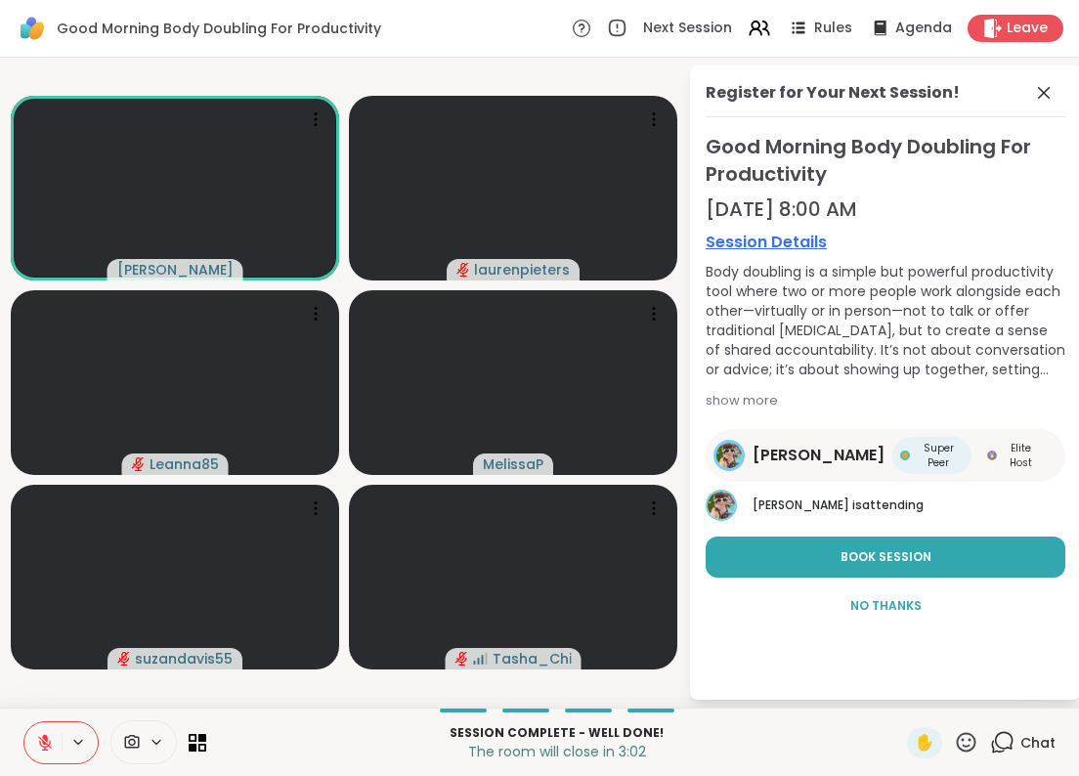
click at [494, 32] on div "Good Morning Body Doubling For Productivity Next Session Rules Agenda Leave" at bounding box center [539, 29] width 1079 height 58
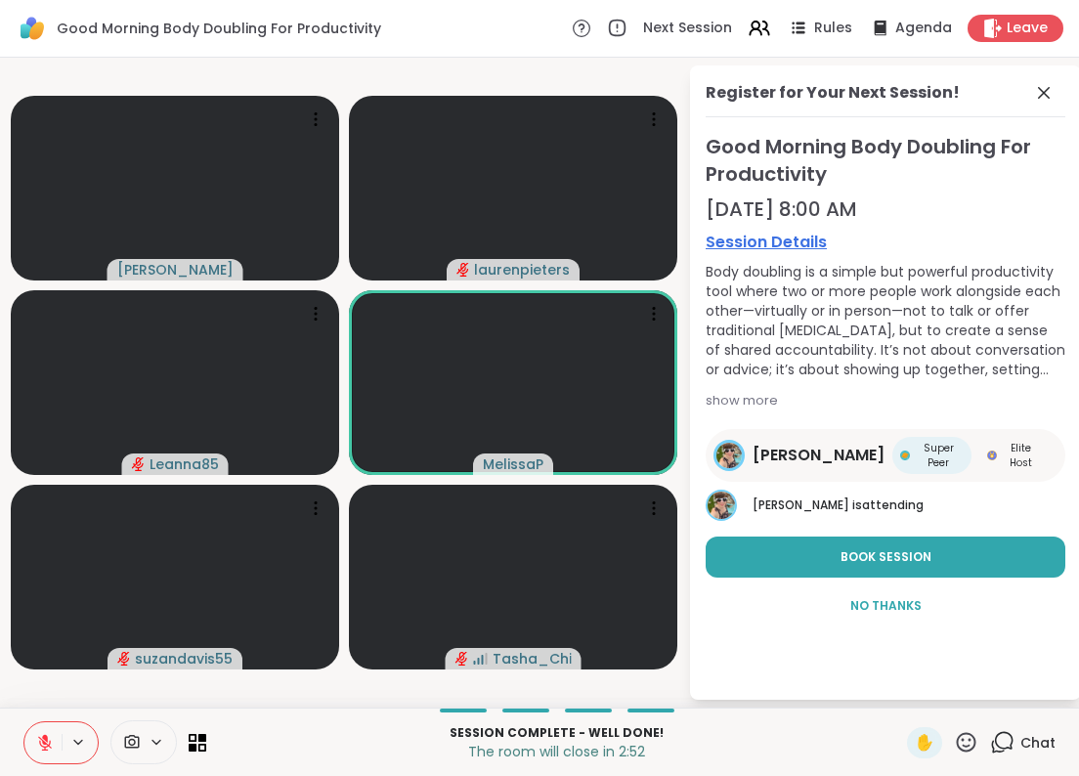
click at [46, 745] on icon at bounding box center [45, 743] width 18 height 18
click at [47, 739] on icon at bounding box center [44, 740] width 5 height 9
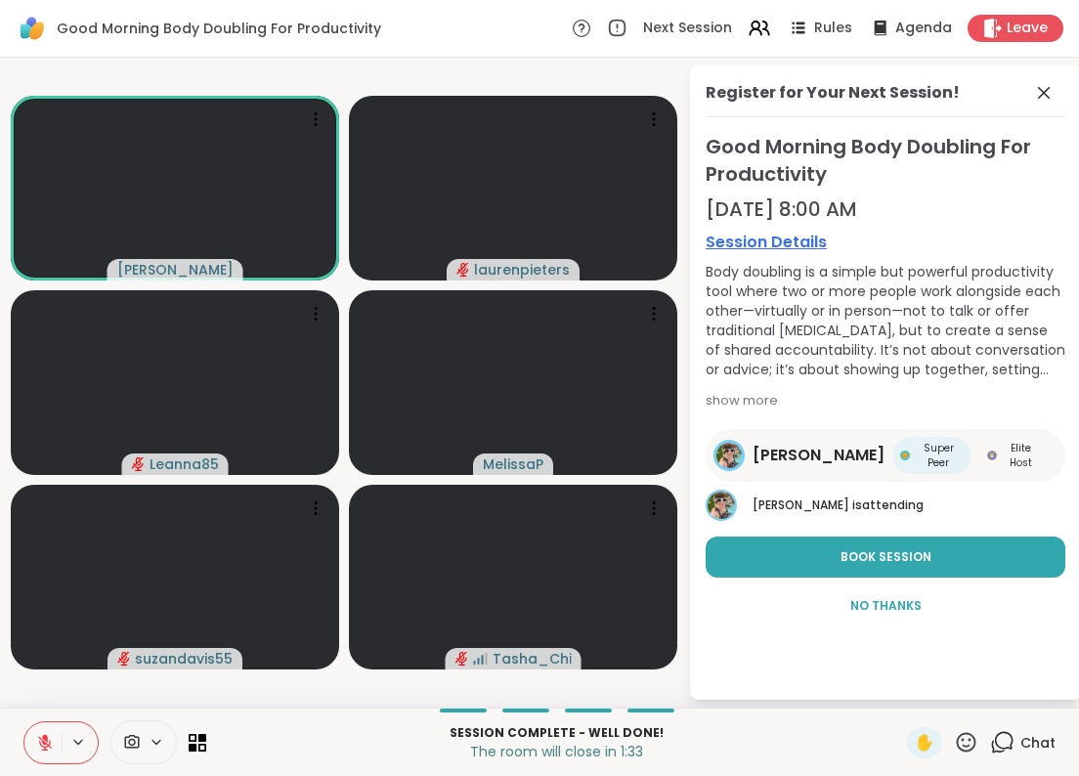
click at [486, 34] on div "Good Morning Body Doubling For Productivity Next Session Rules Agenda Leave" at bounding box center [539, 29] width 1079 height 58
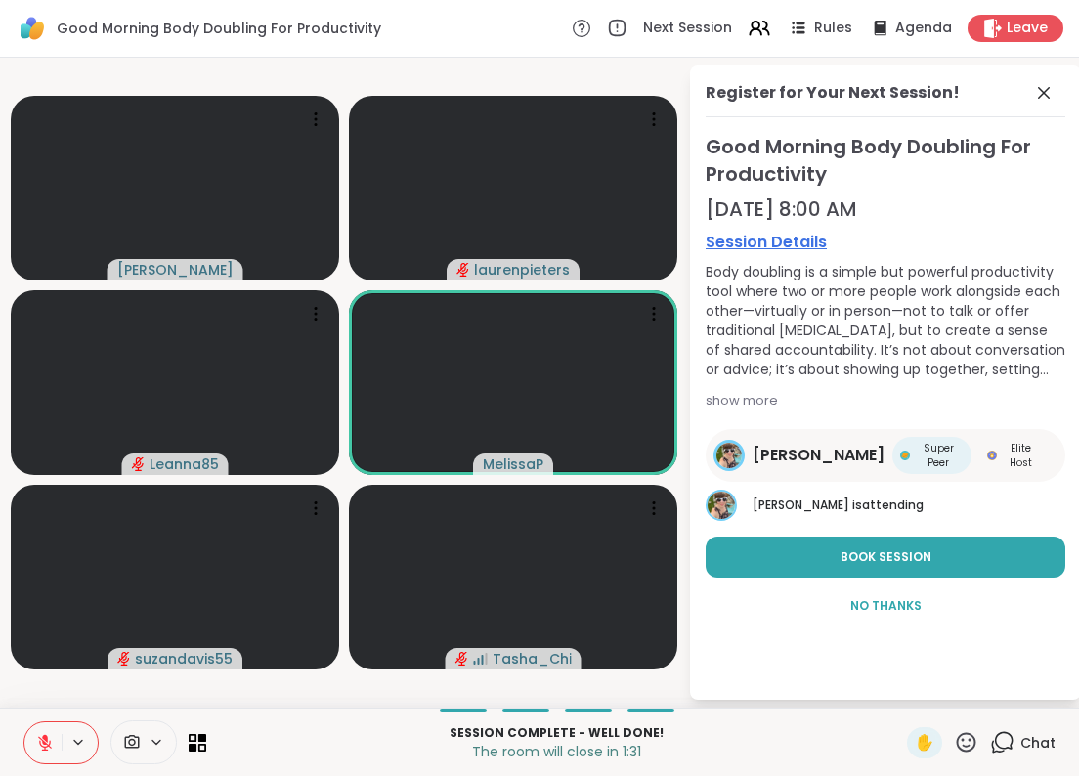
click at [47, 742] on icon at bounding box center [45, 738] width 6 height 8
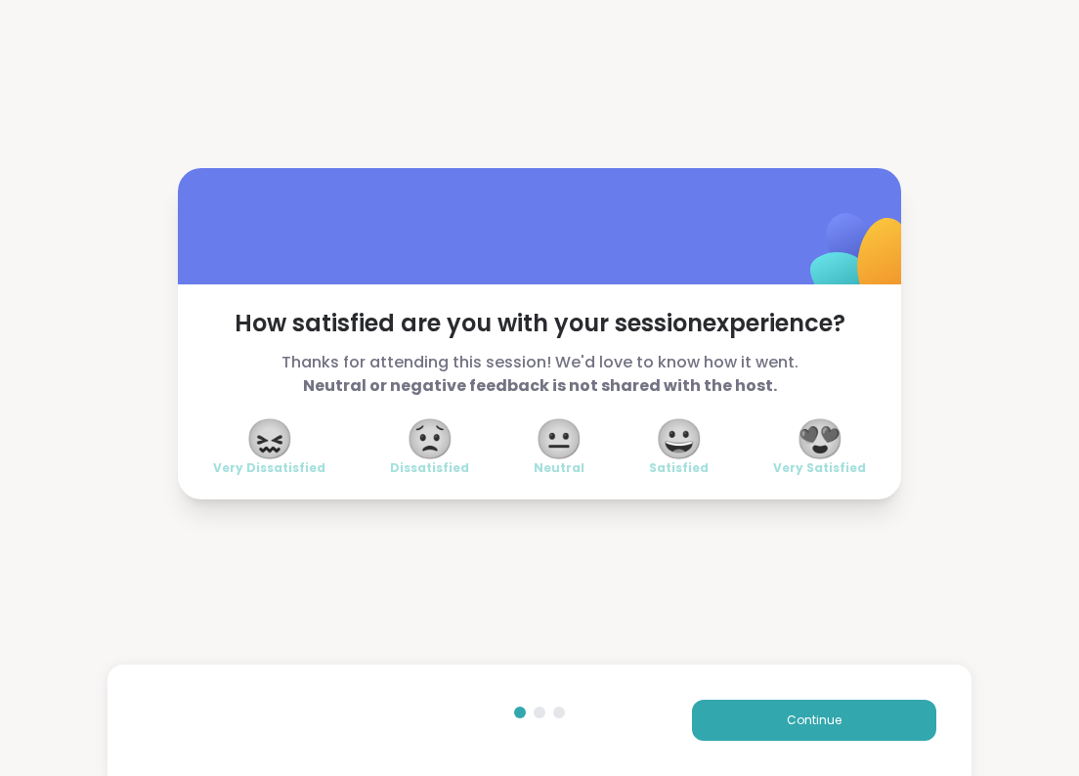
click at [819, 438] on span "😍" at bounding box center [820, 438] width 49 height 35
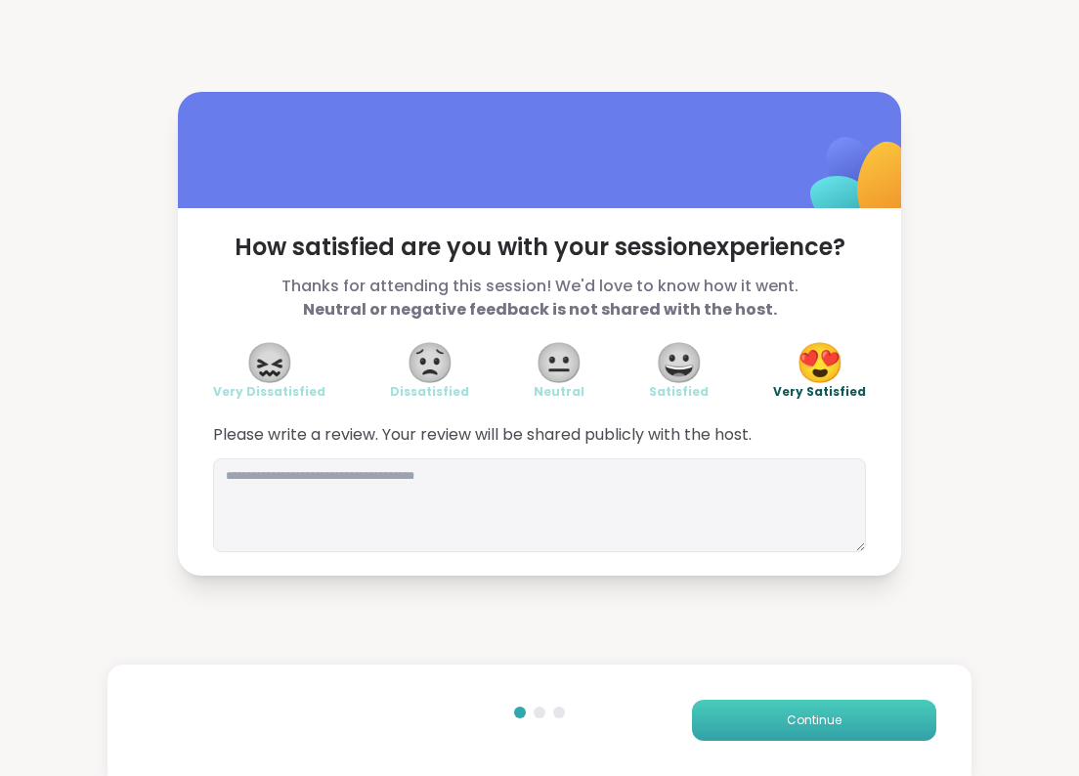
click at [788, 720] on span "Continue" at bounding box center [814, 720] width 55 height 18
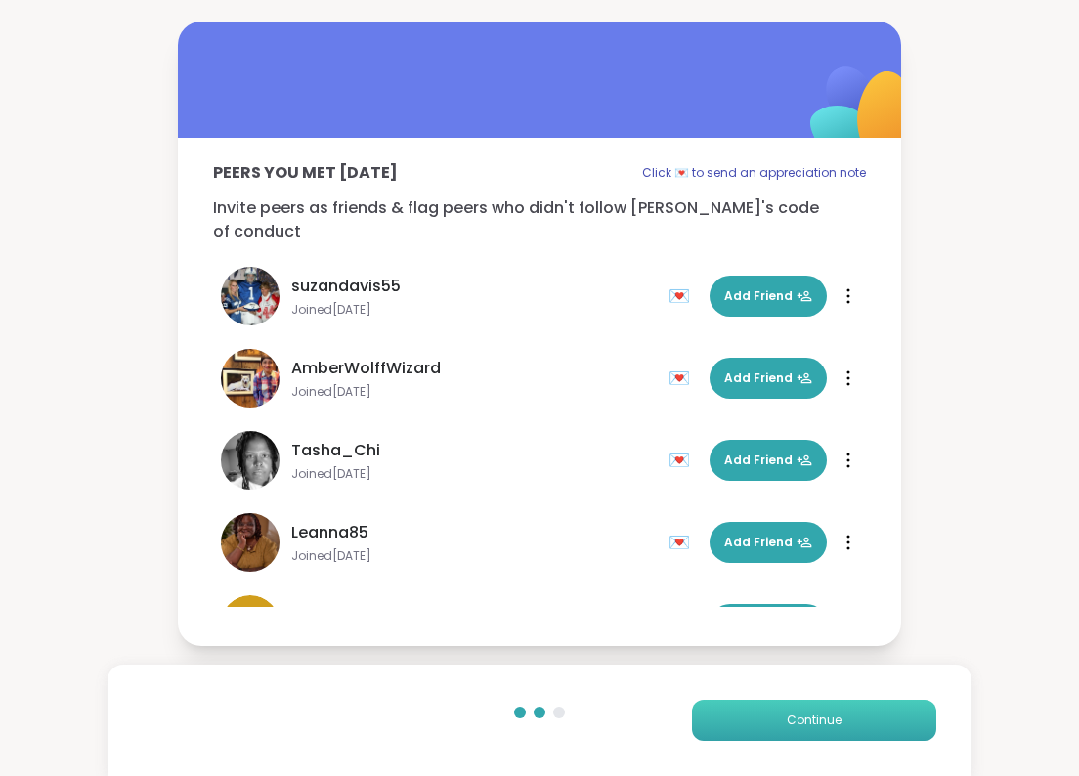
click at [842, 731] on button "Continue" at bounding box center [814, 720] width 244 height 41
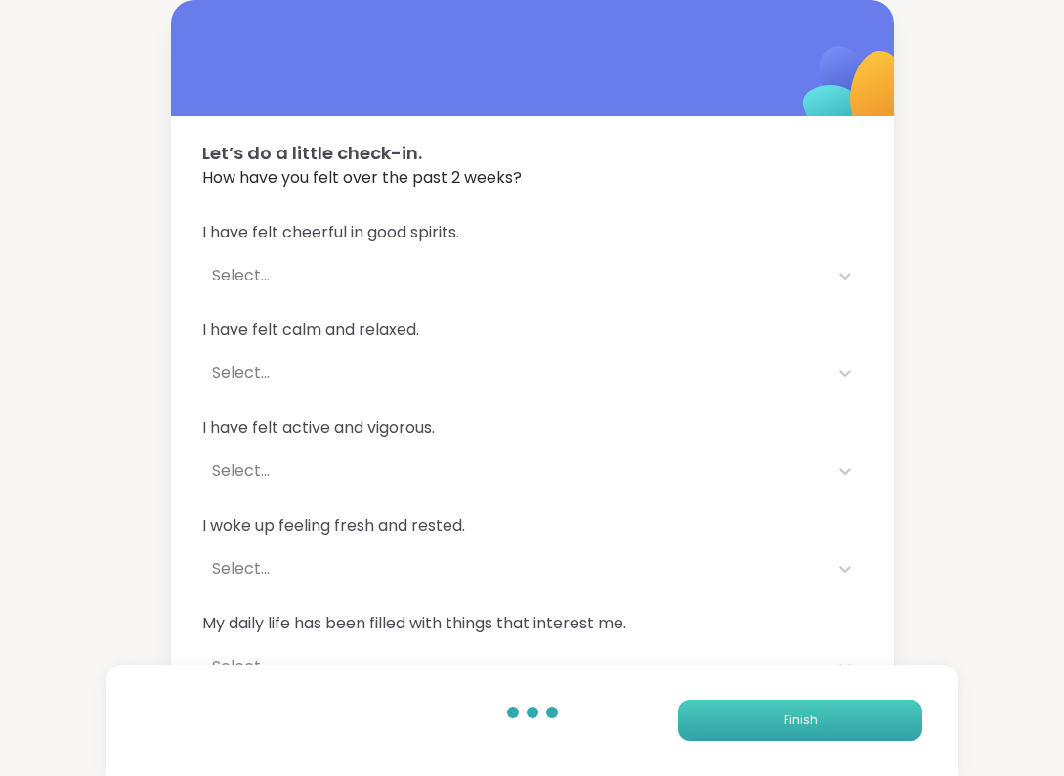
click at [802, 720] on span "Finish" at bounding box center [801, 720] width 34 height 18
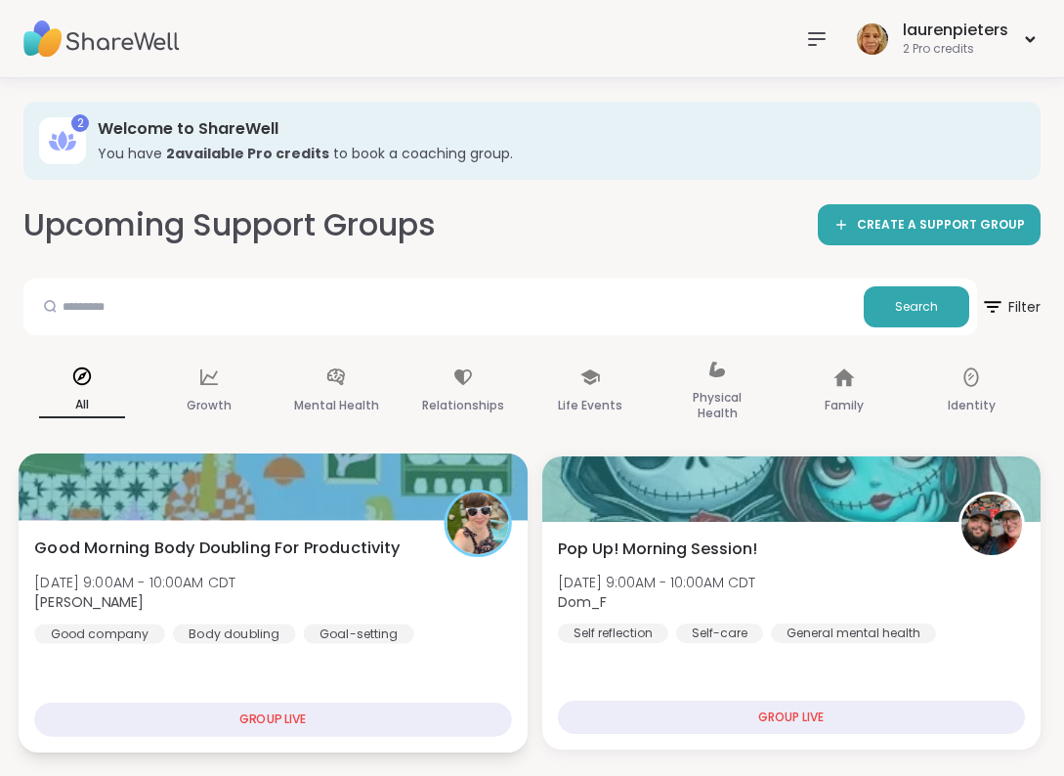
click at [215, 495] on div at bounding box center [273, 486] width 509 height 66
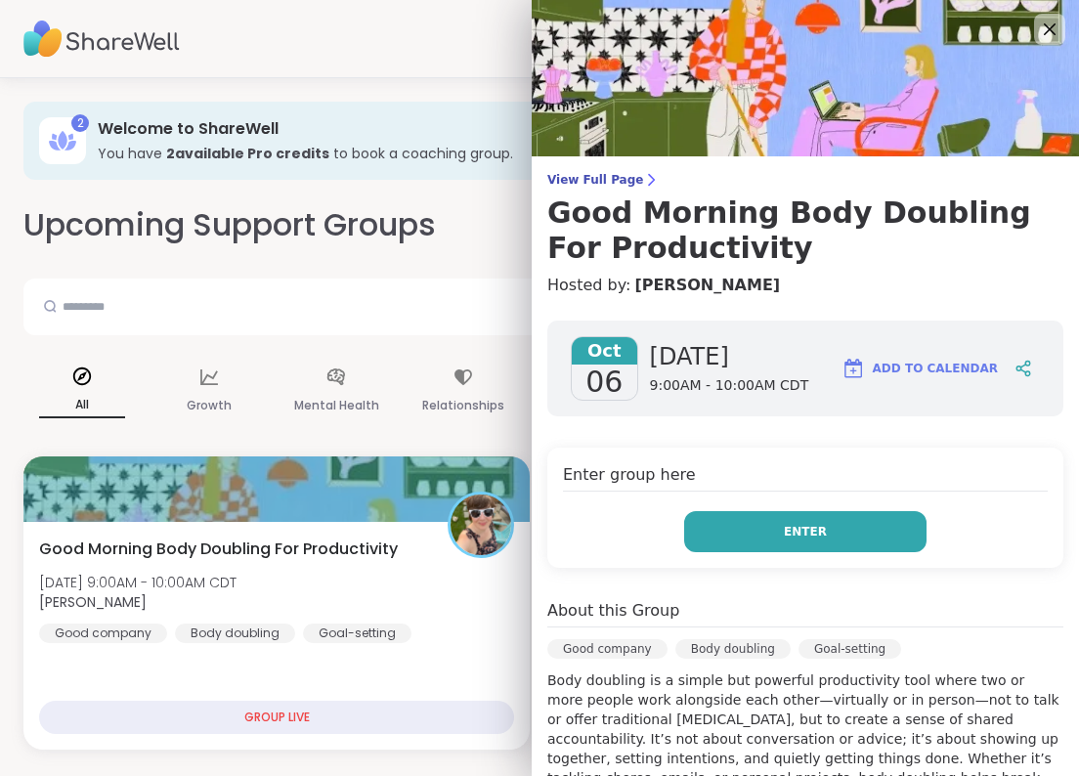
click at [784, 524] on span "Enter" at bounding box center [805, 532] width 43 height 18
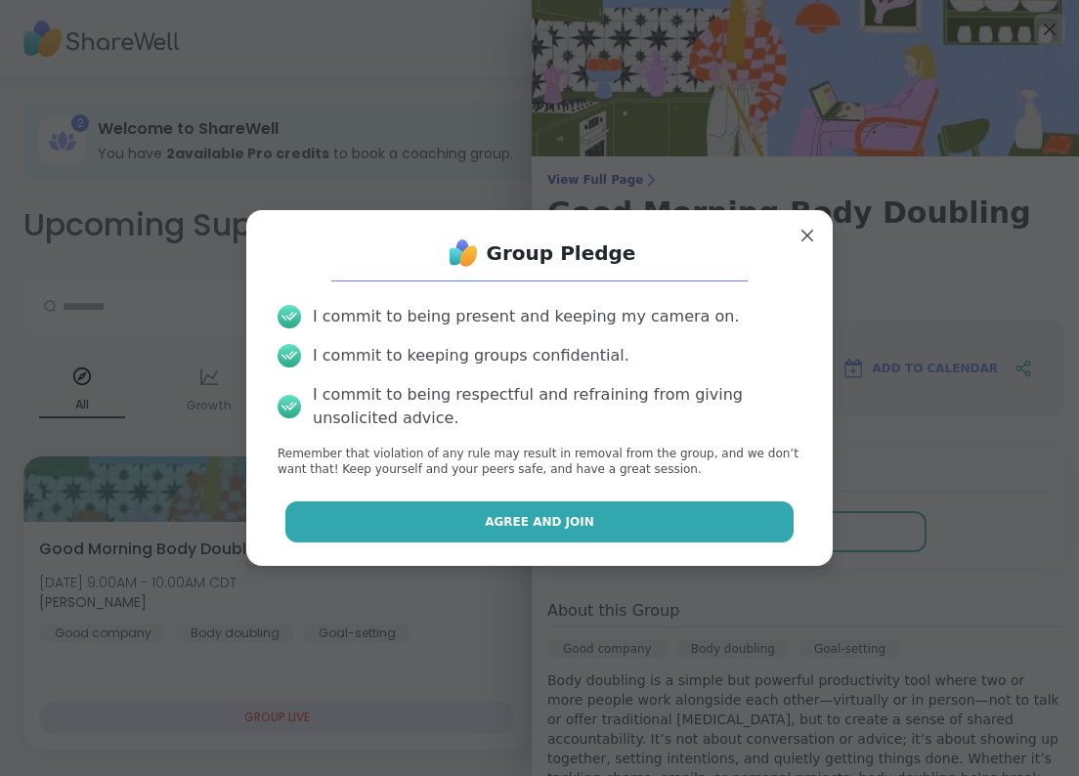
click at [488, 541] on button "Agree and Join" at bounding box center [539, 521] width 509 height 41
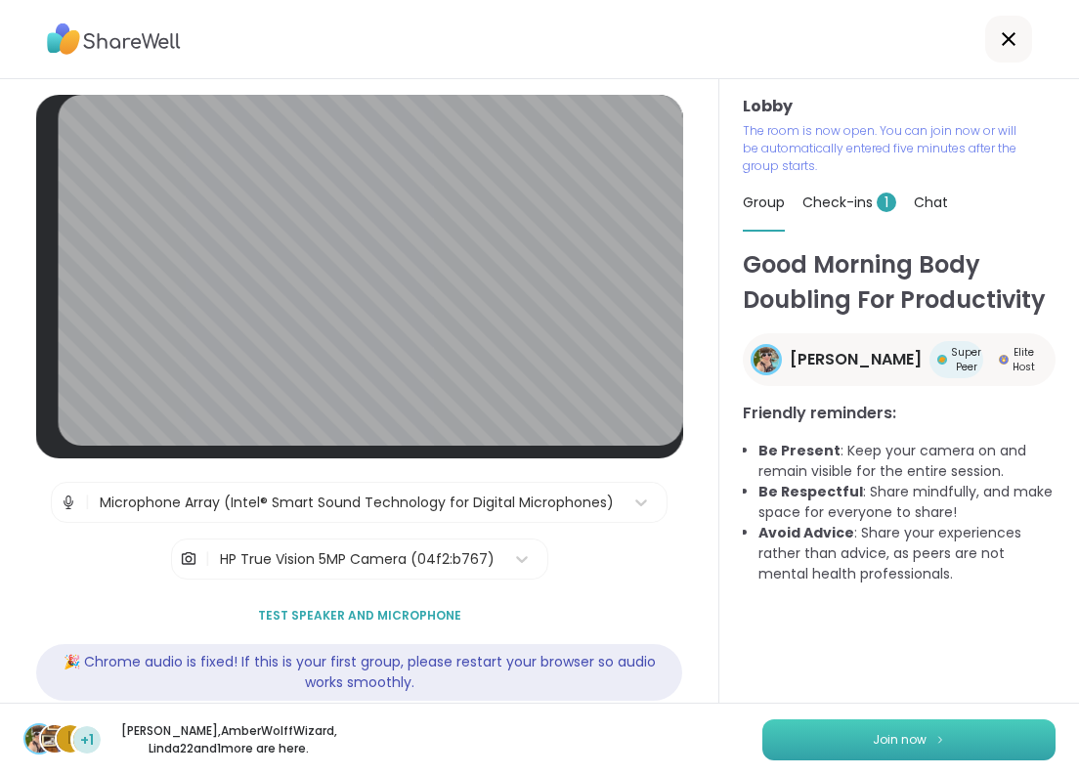
click at [891, 731] on span "Join now" at bounding box center [900, 740] width 54 height 18
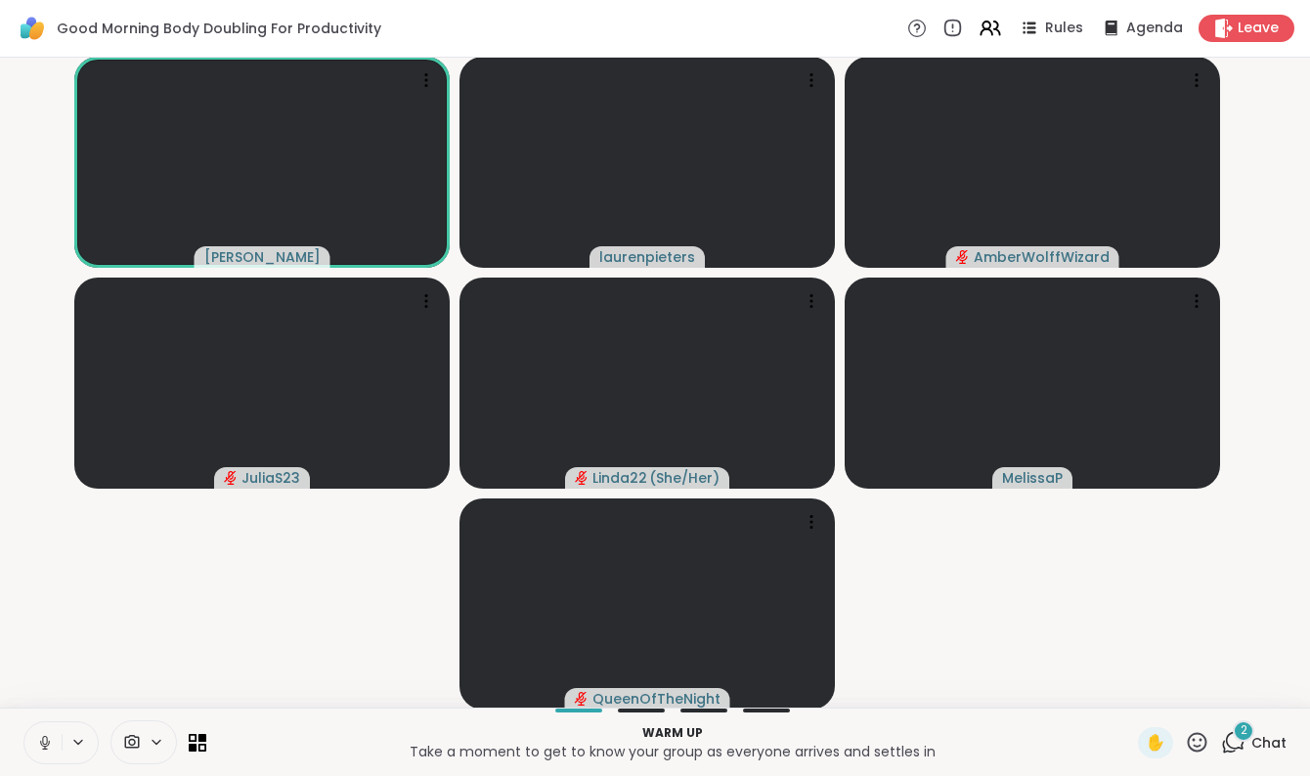
click at [1232, 741] on div "2" at bounding box center [1243, 731] width 22 height 22
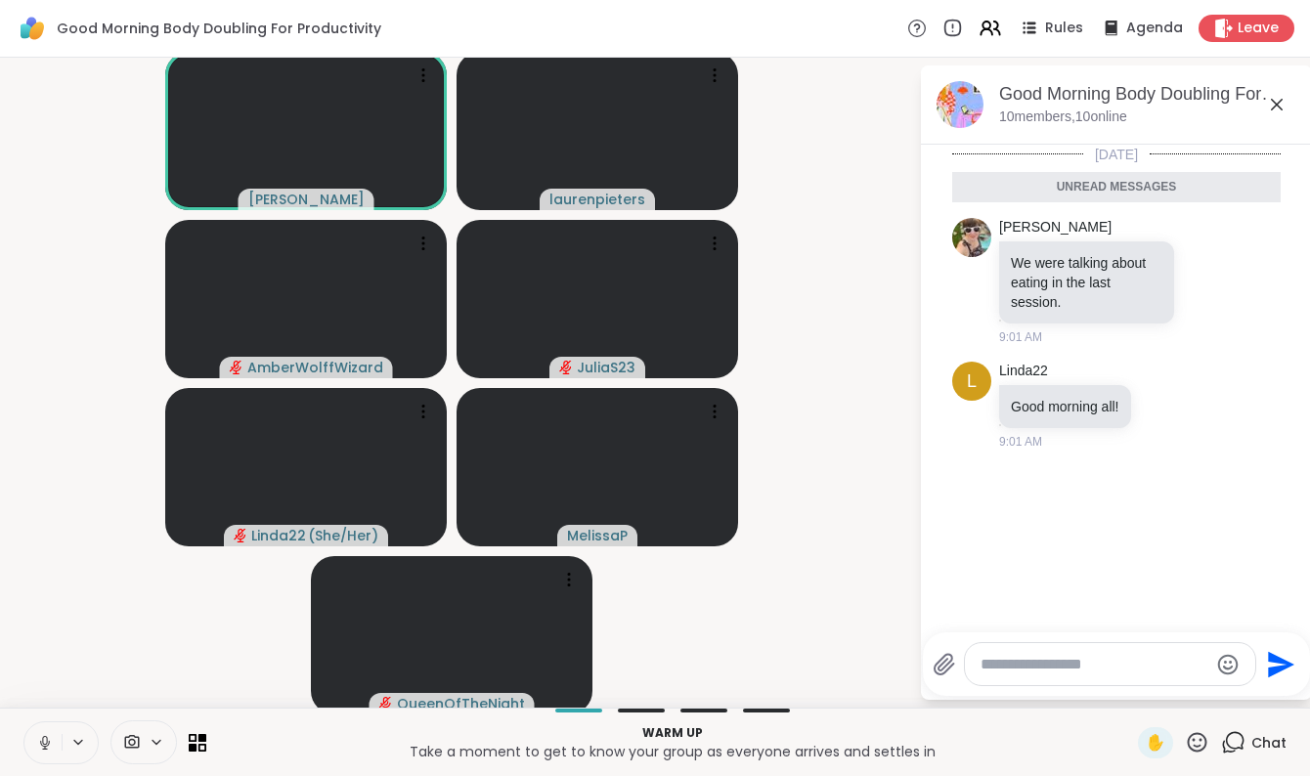
click at [1077, 670] on textarea "Type your message" at bounding box center [1094, 665] width 228 height 20
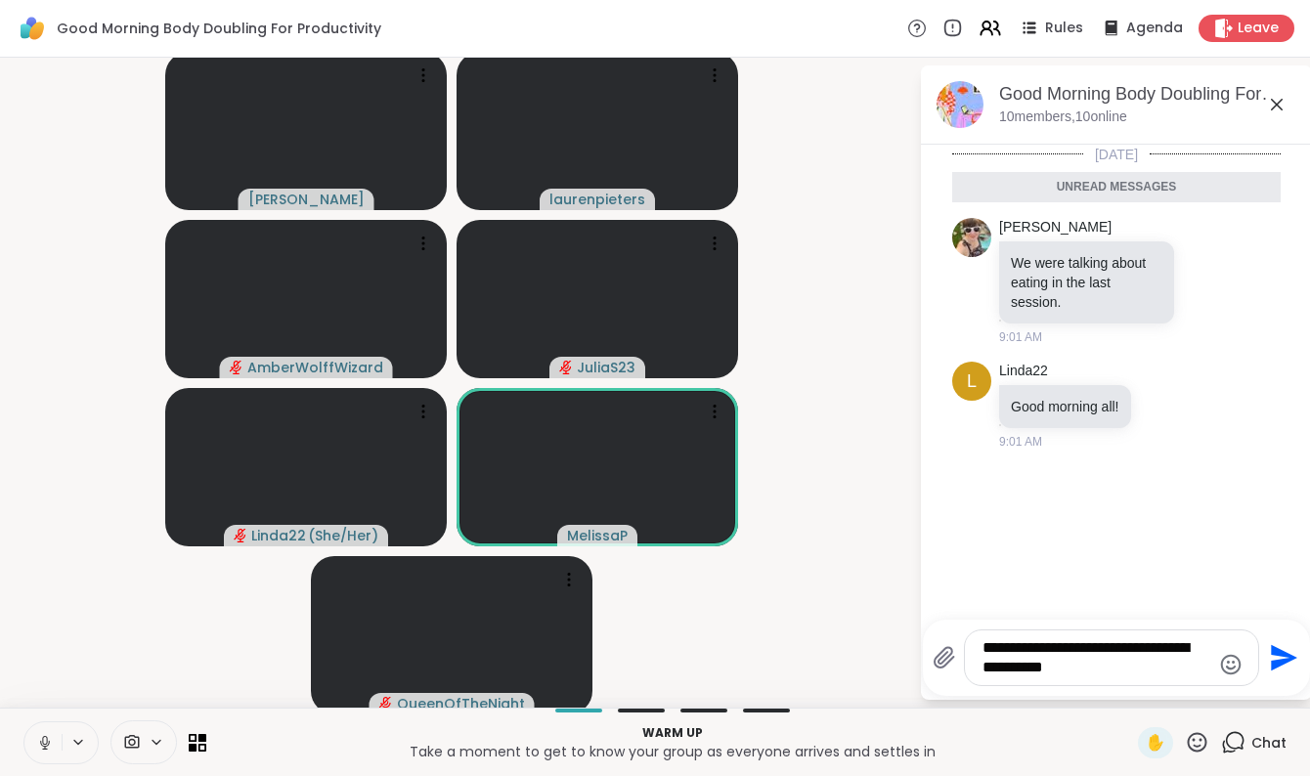
type textarea "**********"
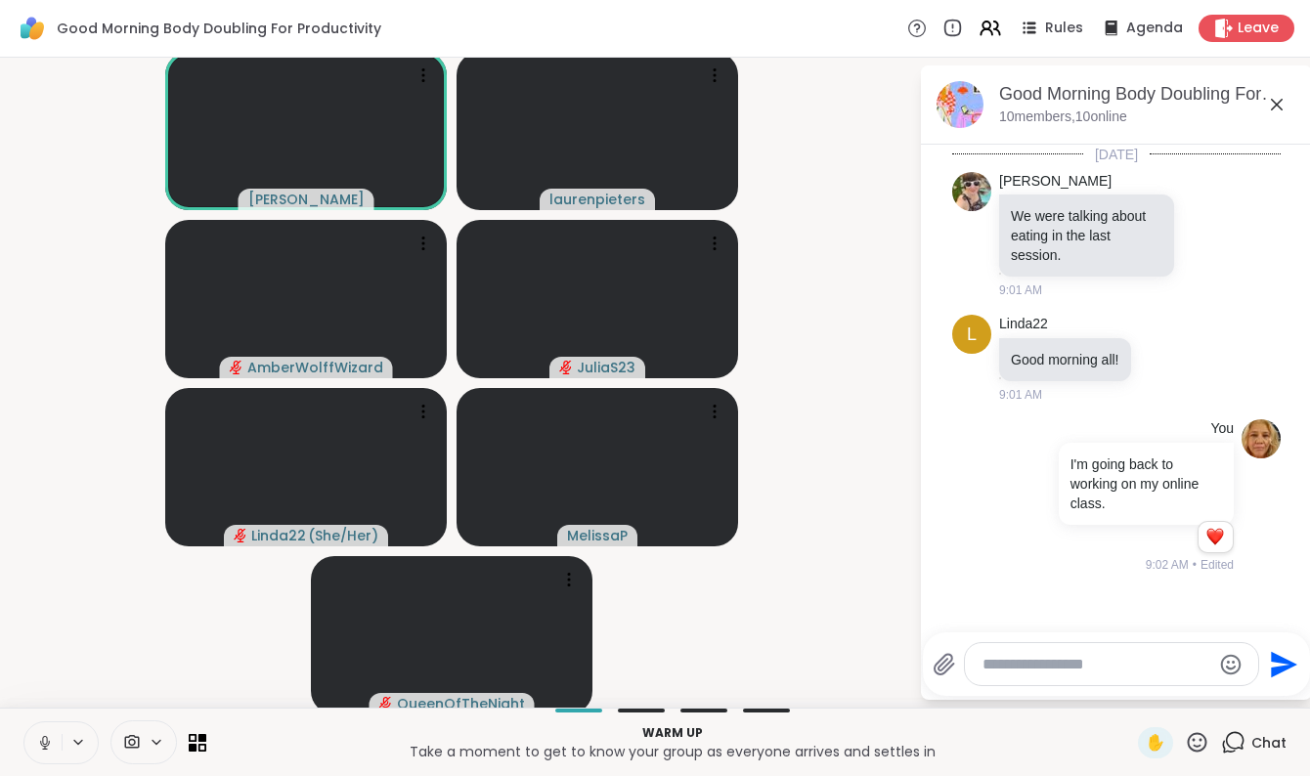
click at [1272, 108] on icon at bounding box center [1276, 104] width 23 height 23
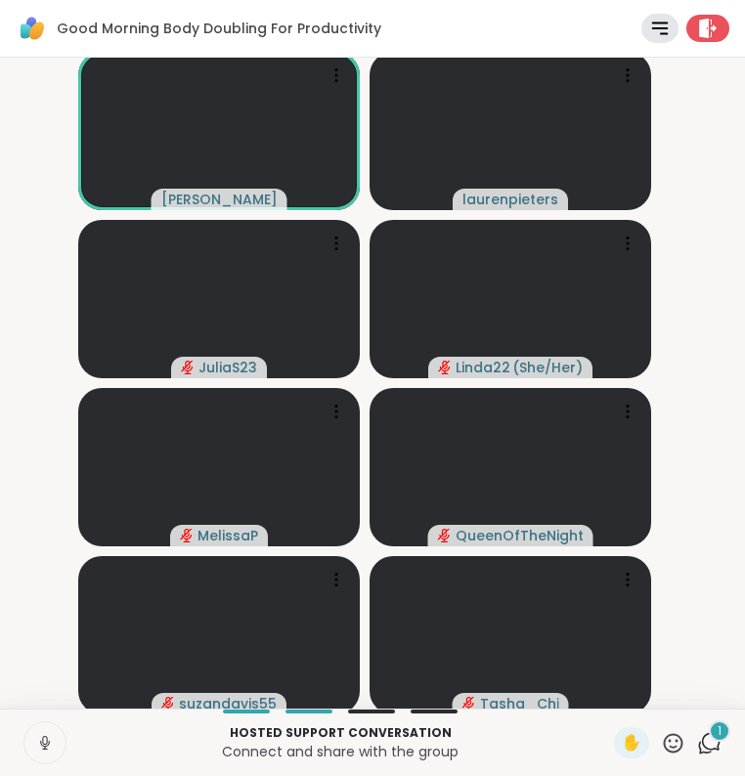
click at [40, 741] on icon at bounding box center [45, 743] width 18 height 18
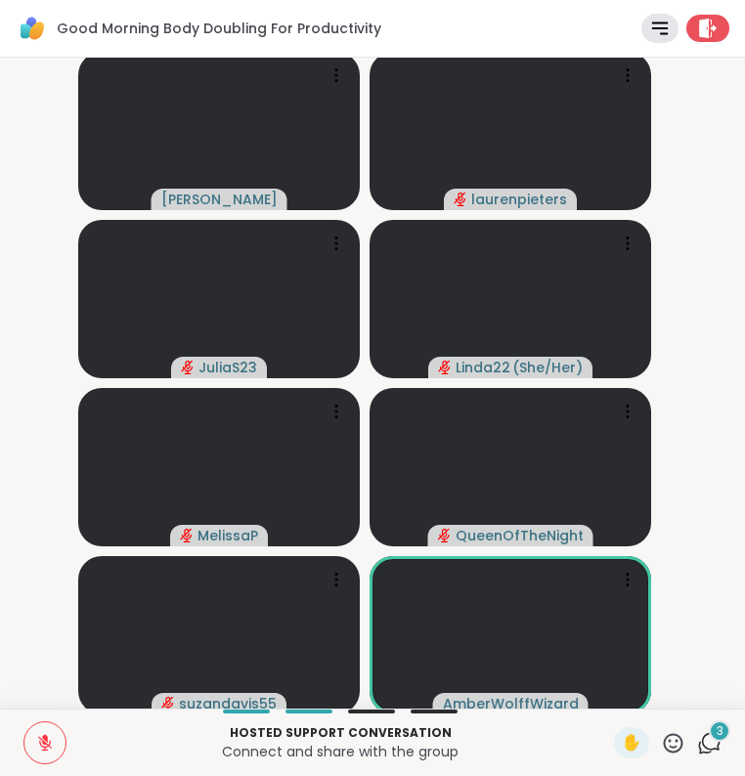
click at [693, 206] on video-player-container "Adrienne_QueenOfTheDawn laurenpieters JuliaS23 Linda22 ( She/Her ) MelissaP Que…" at bounding box center [372, 382] width 721 height 635
click at [648, 20] on icon at bounding box center [659, 28] width 22 height 22
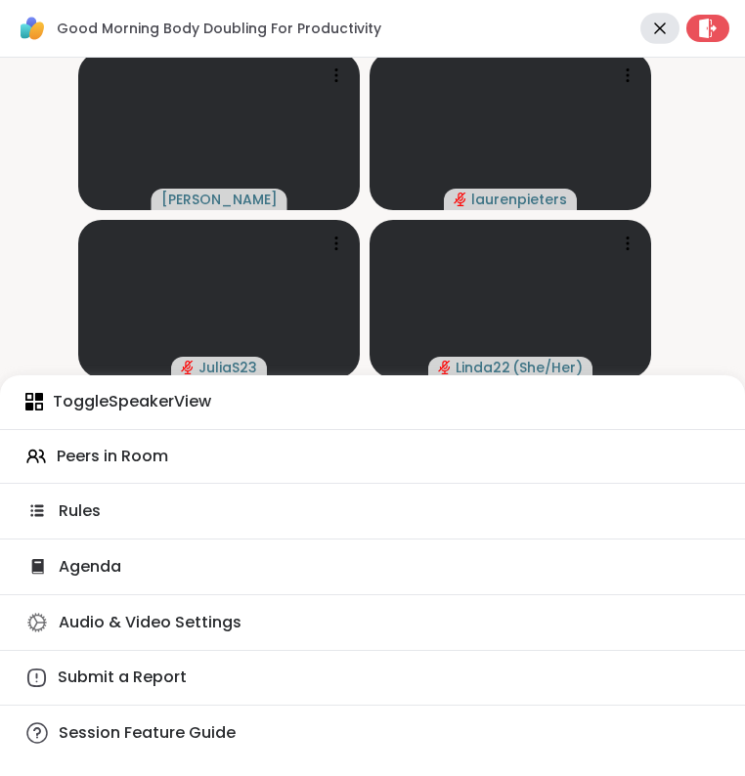
click at [110, 624] on span "Audio & Video Settings" at bounding box center [150, 623] width 183 height 22
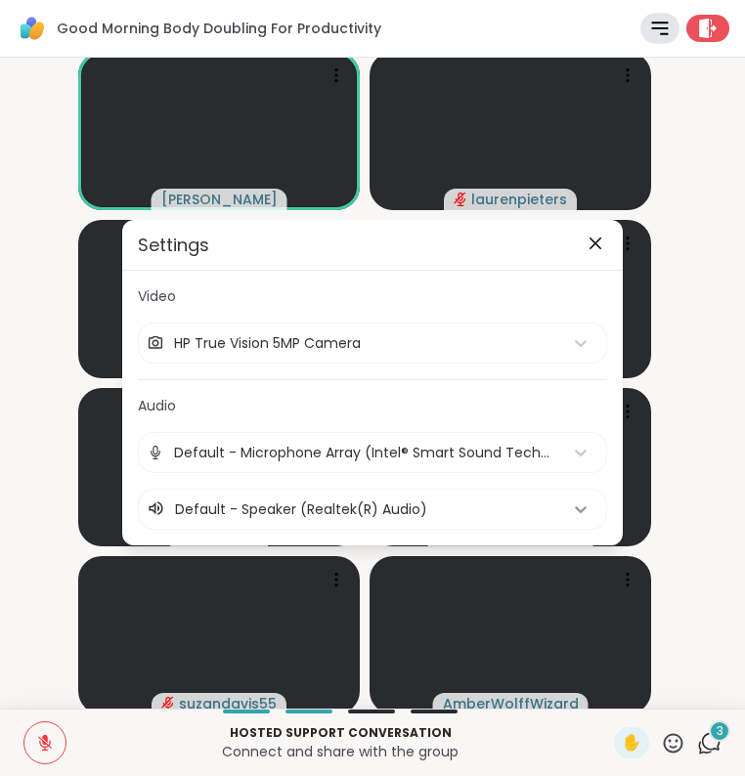
click at [576, 511] on icon at bounding box center [581, 510] width 12 height 7
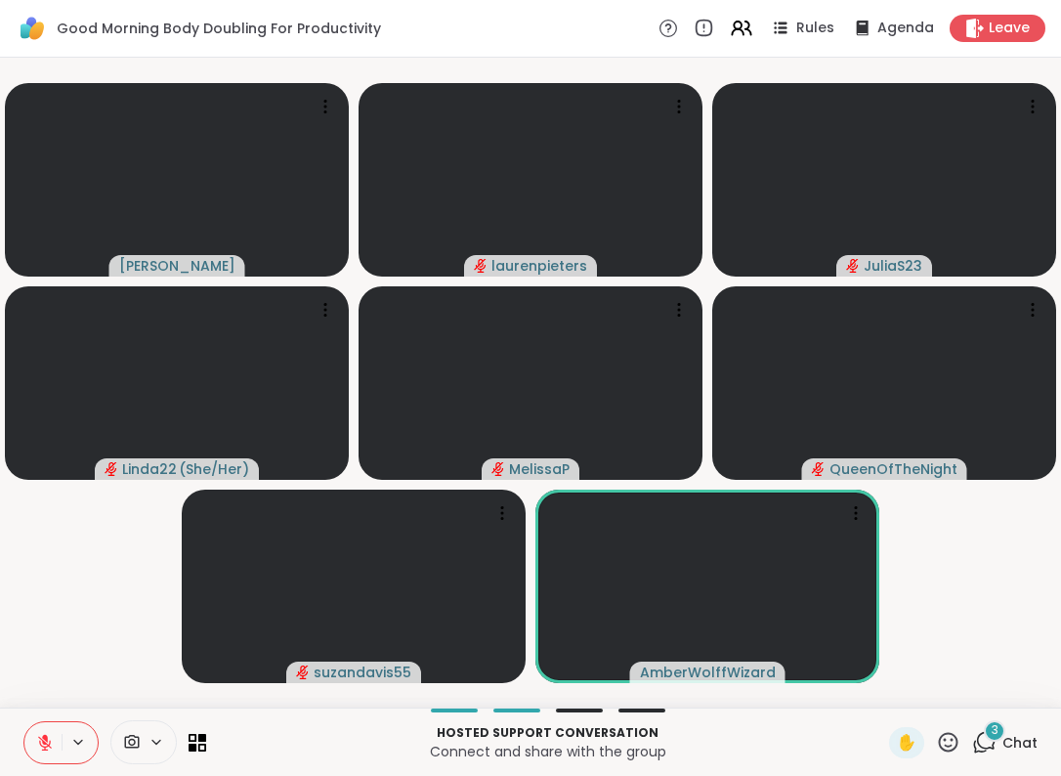
click at [86, 743] on button at bounding box center [80, 742] width 36 height 17
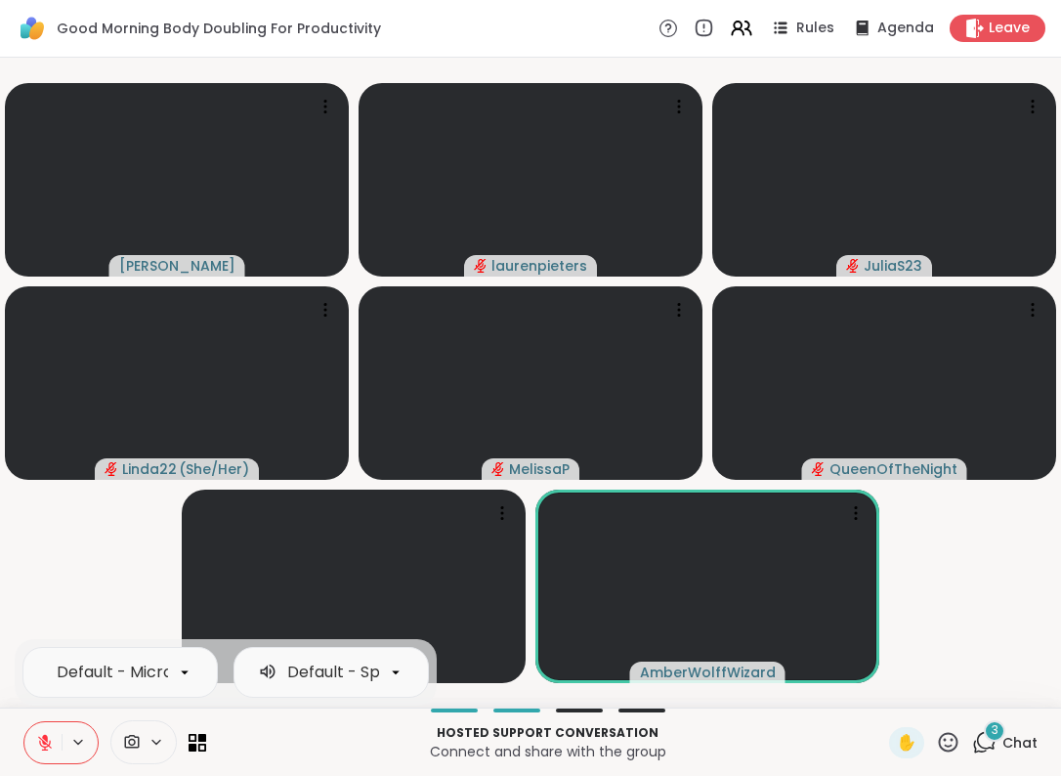
click at [108, 600] on video-player-container "Adrienne_QueenOfTheDawn laurenpieters JuliaS23 Linda22 ( She/Her ) MelissaP Que…" at bounding box center [531, 382] width 1038 height 634
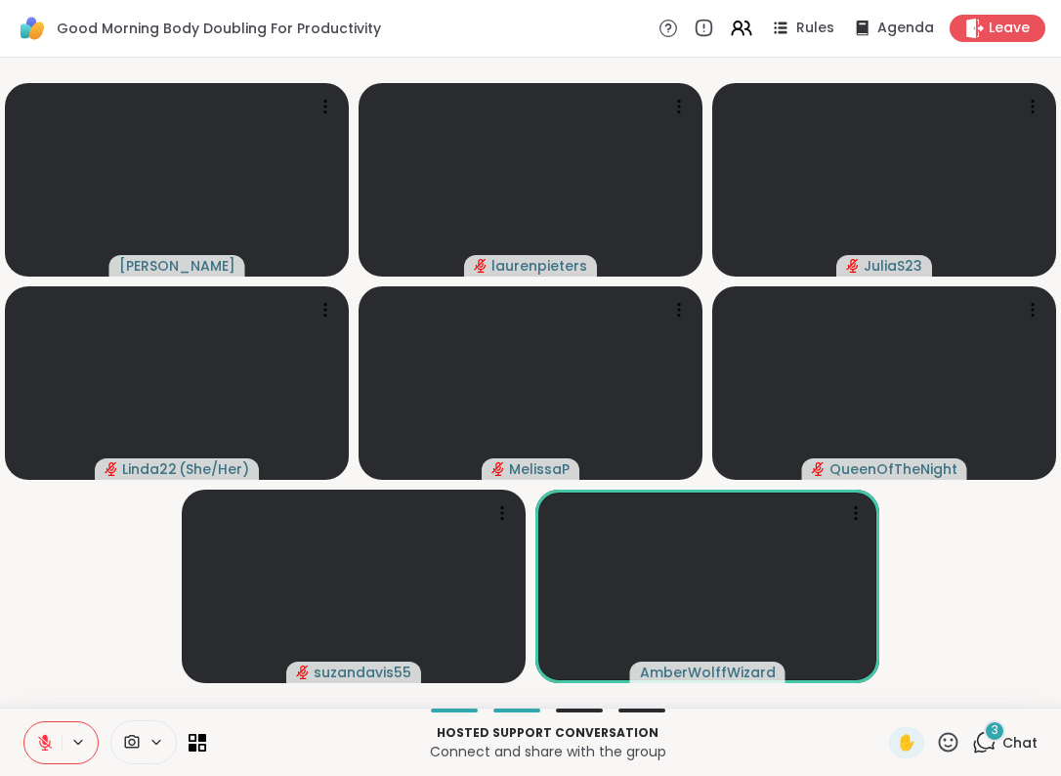
click at [972, 742] on icon at bounding box center [984, 742] width 24 height 24
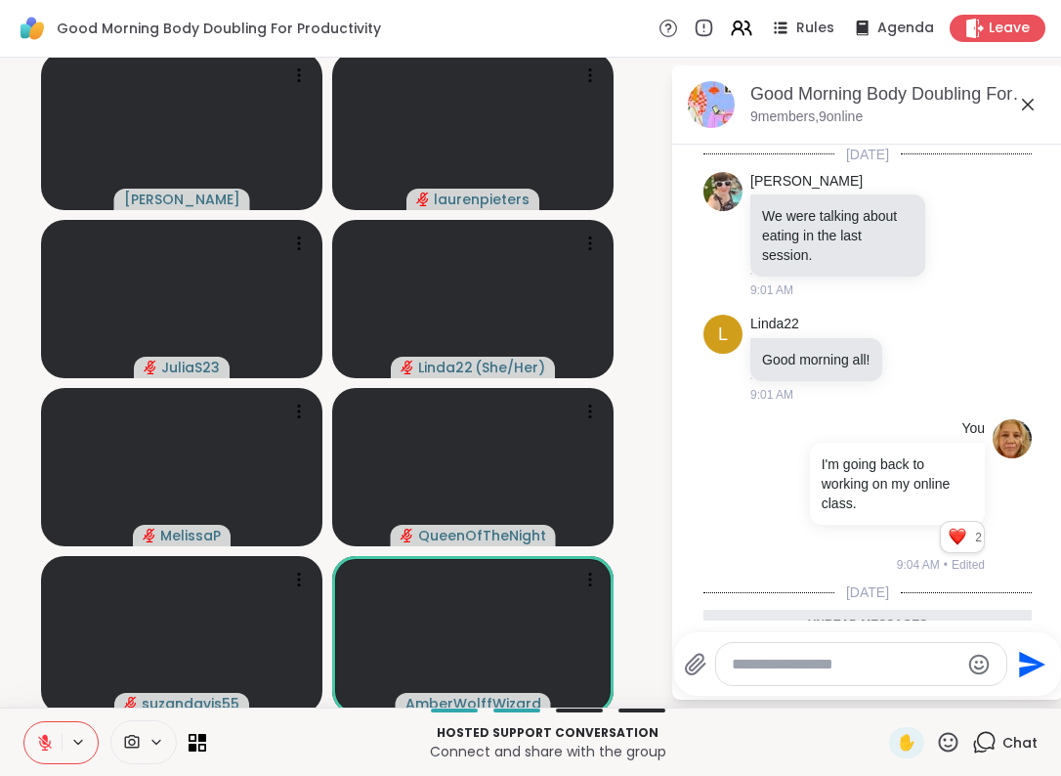
scroll to position [380, 0]
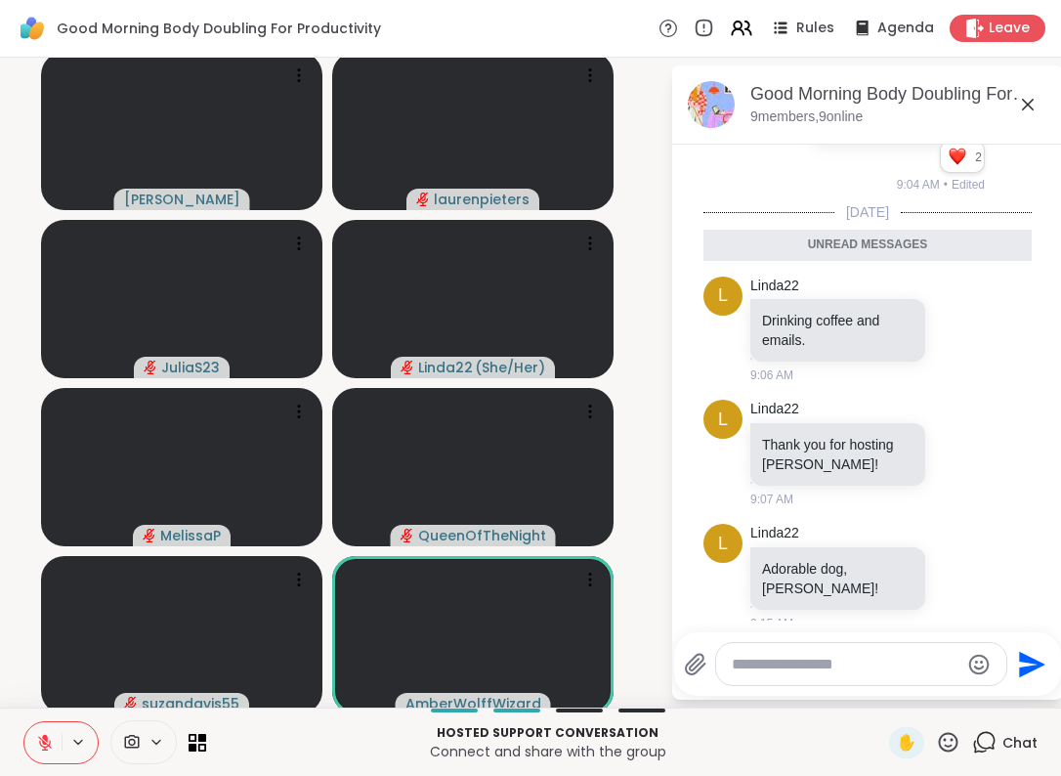
click at [775, 684] on div at bounding box center [861, 664] width 290 height 42
click at [765, 668] on textarea "Type your message" at bounding box center [846, 665] width 228 height 20
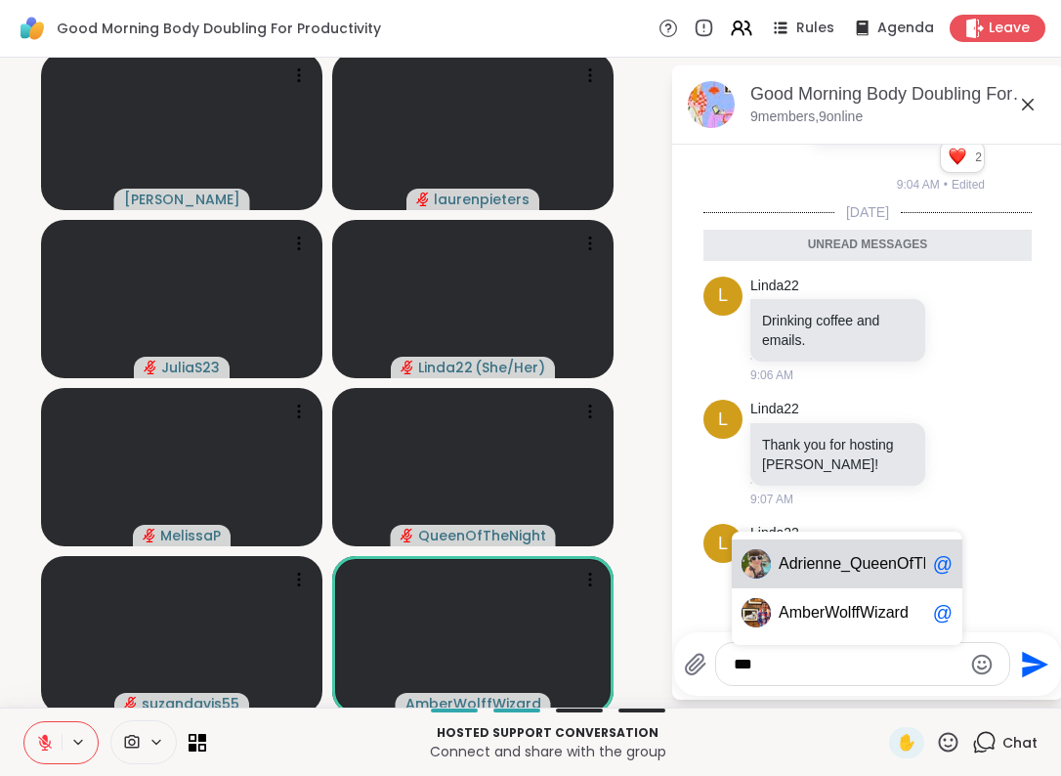
click at [864, 564] on span "rienne_QueenOfTheDawn" at bounding box center [889, 564] width 183 height 20
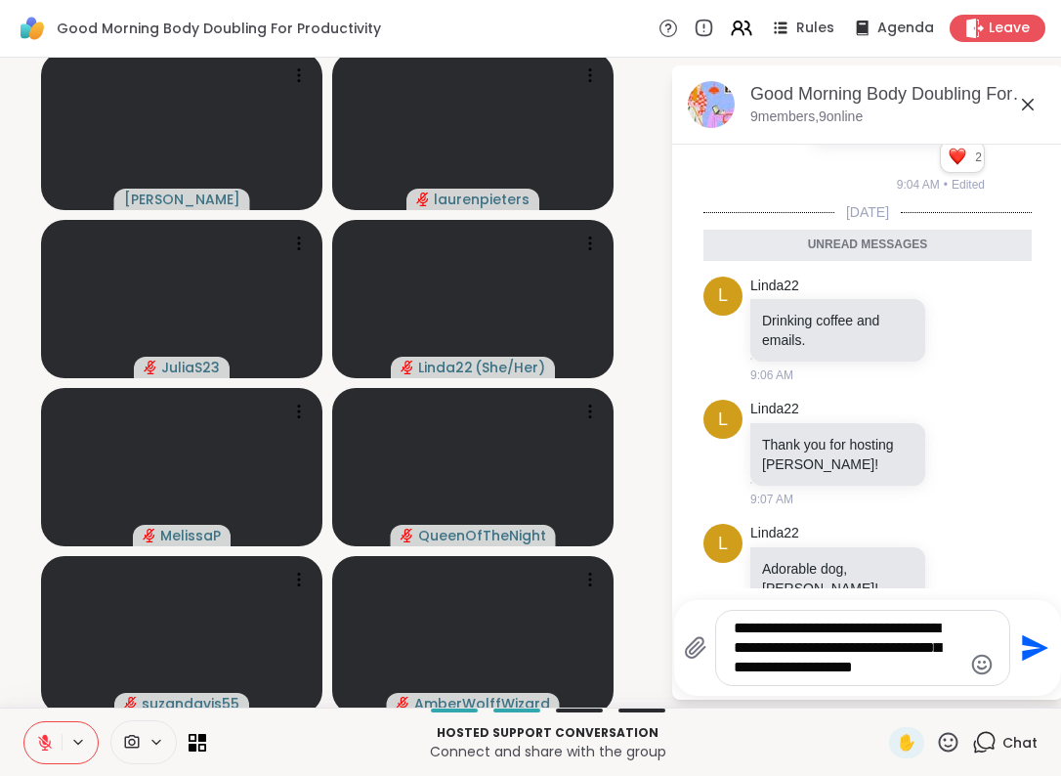
type textarea "**********"
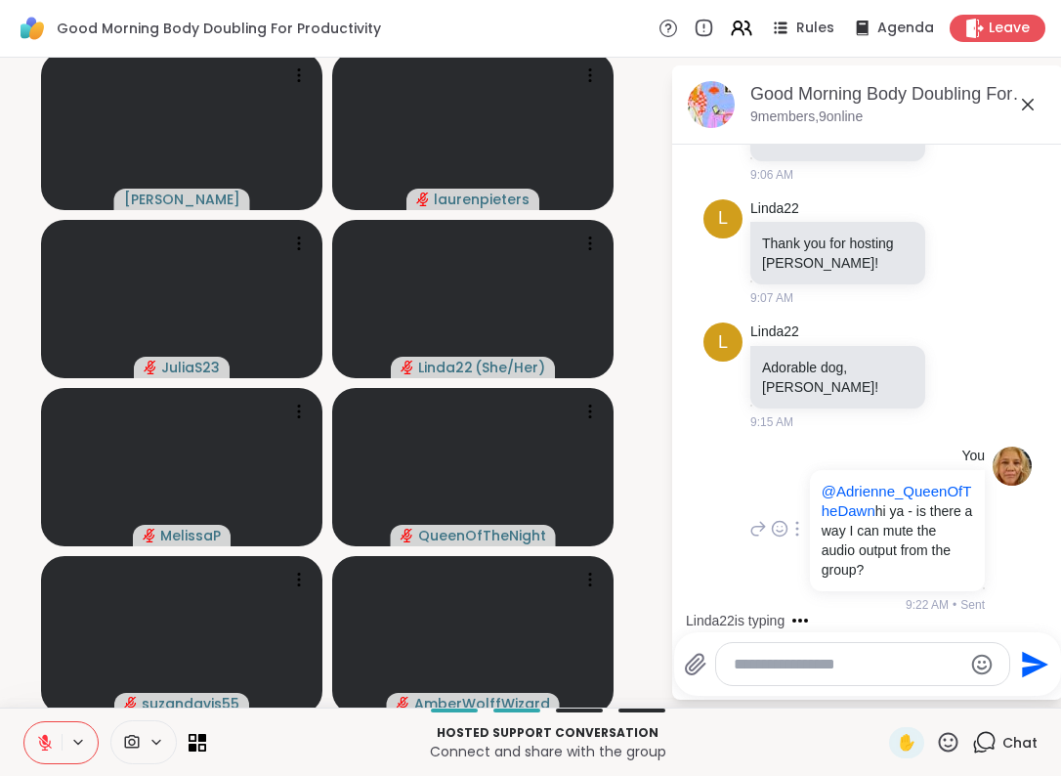
scroll to position [698, 0]
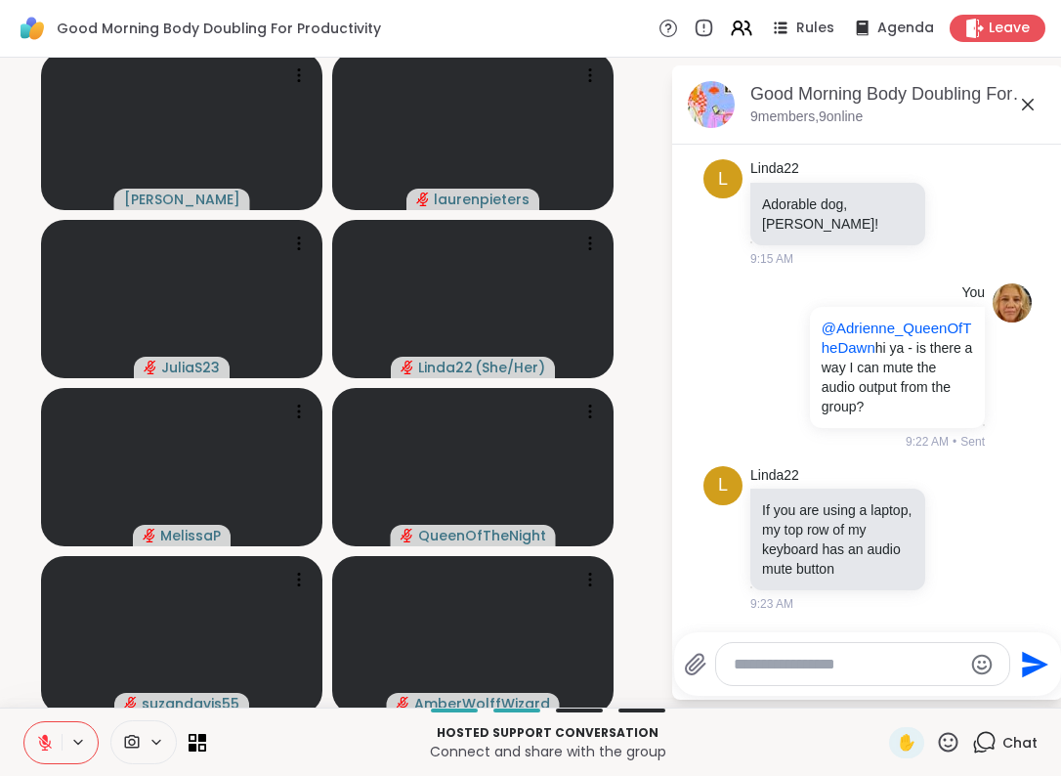
click at [802, 661] on textarea "Type your message" at bounding box center [848, 665] width 228 height 20
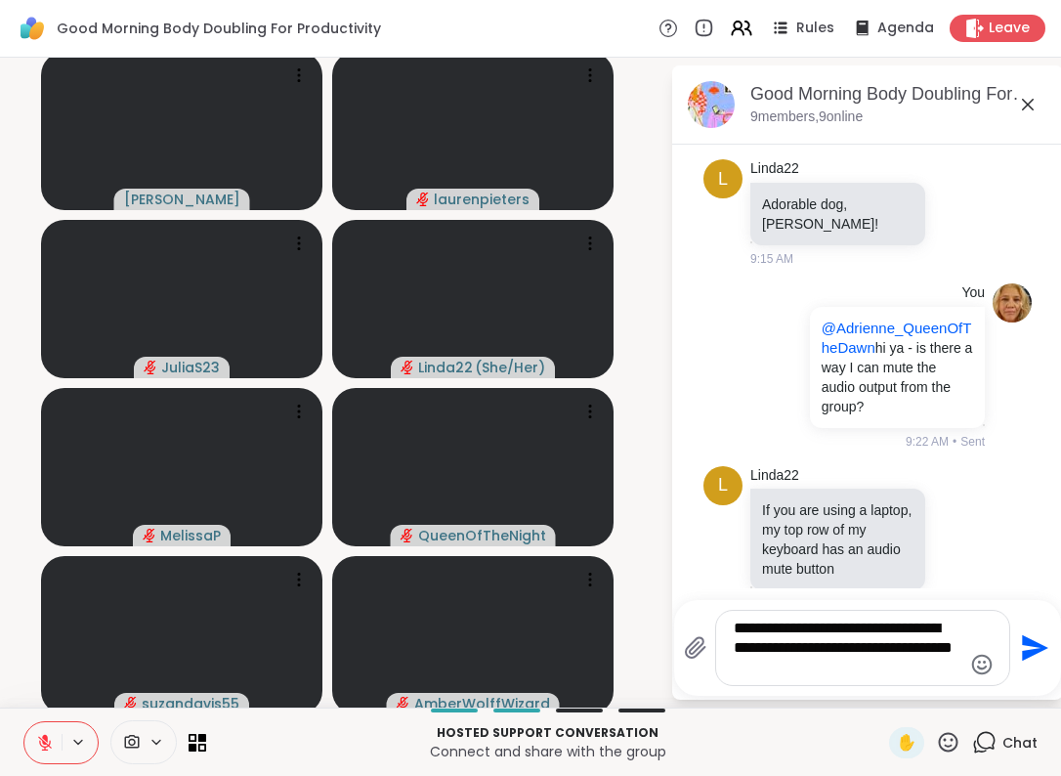
type textarea "**********"
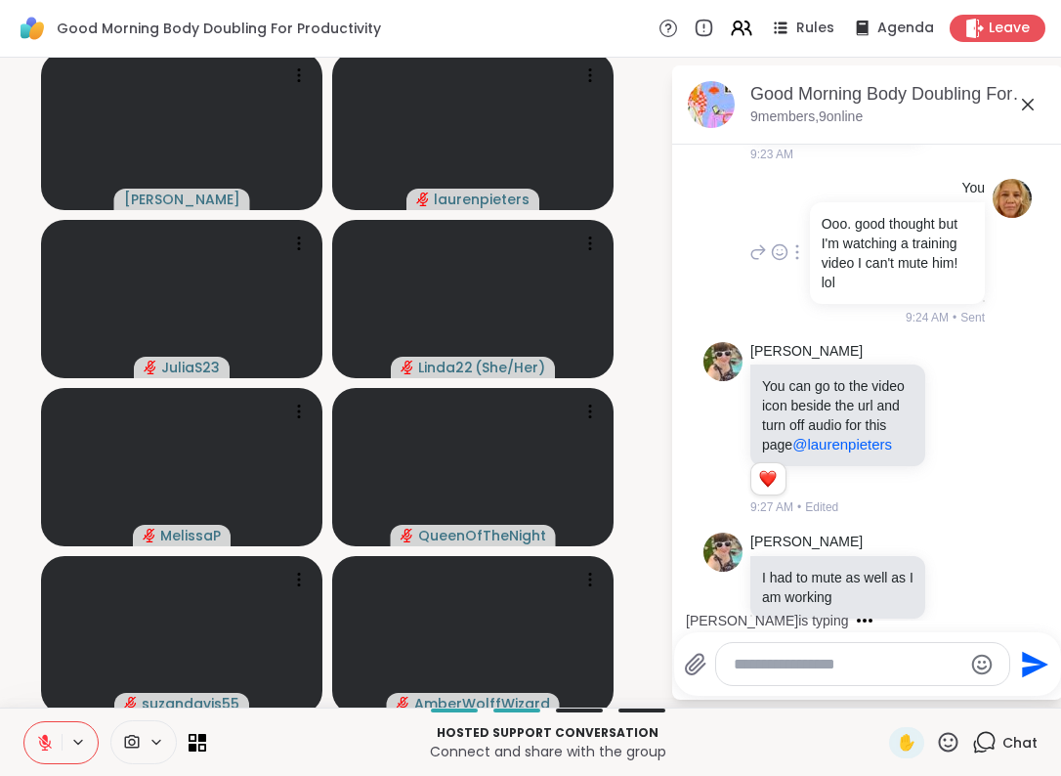
scroll to position [1299, 0]
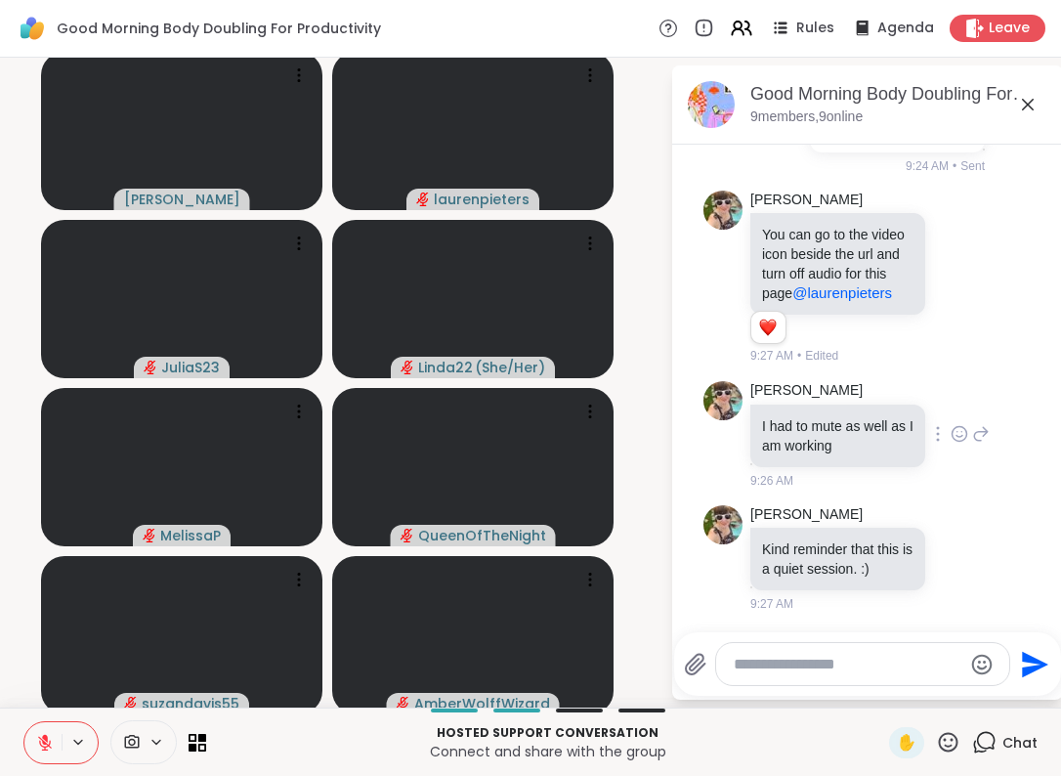
click at [893, 438] on p "I had to mute as well as I am working" at bounding box center [837, 435] width 151 height 39
click at [951, 439] on icon at bounding box center [960, 434] width 18 height 20
click at [799, 399] on div "Select Reaction: Heart" at bounding box center [805, 403] width 18 height 18
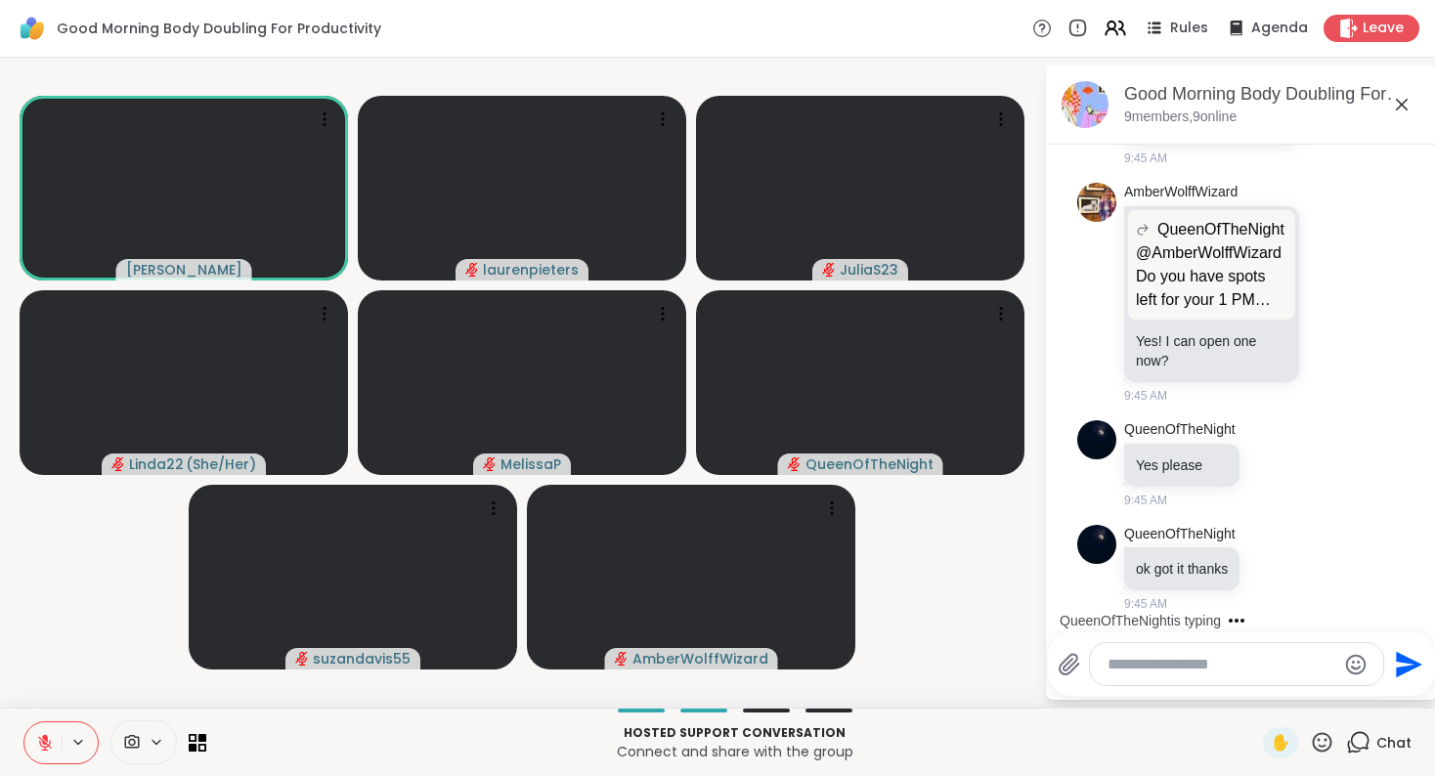
scroll to position [2850, 0]
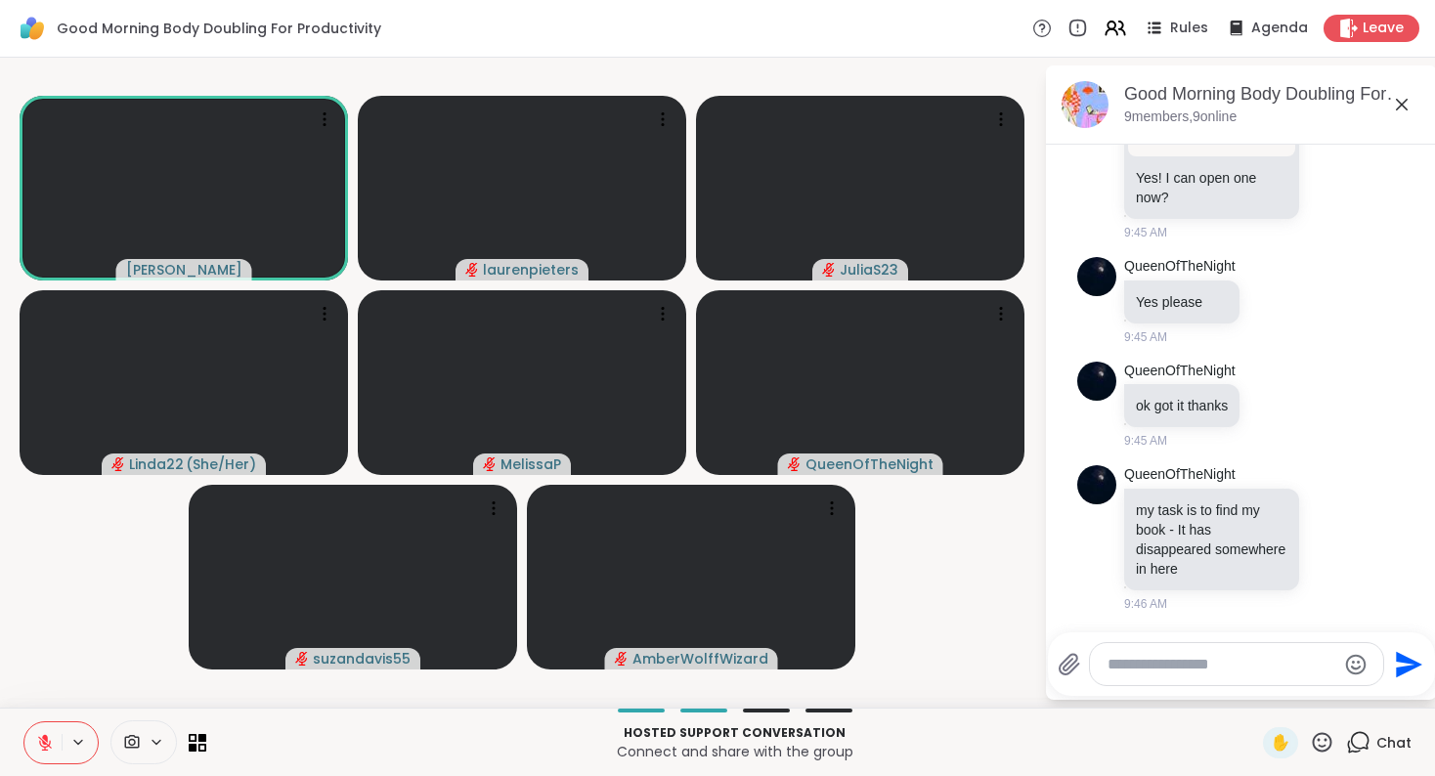
click at [688, 76] on video-player-container "Adrienne_QueenOfTheDawn laurenpieters JuliaS23 Linda22 ( She/Her ) MelissaP Que…" at bounding box center [522, 382] width 1020 height 634
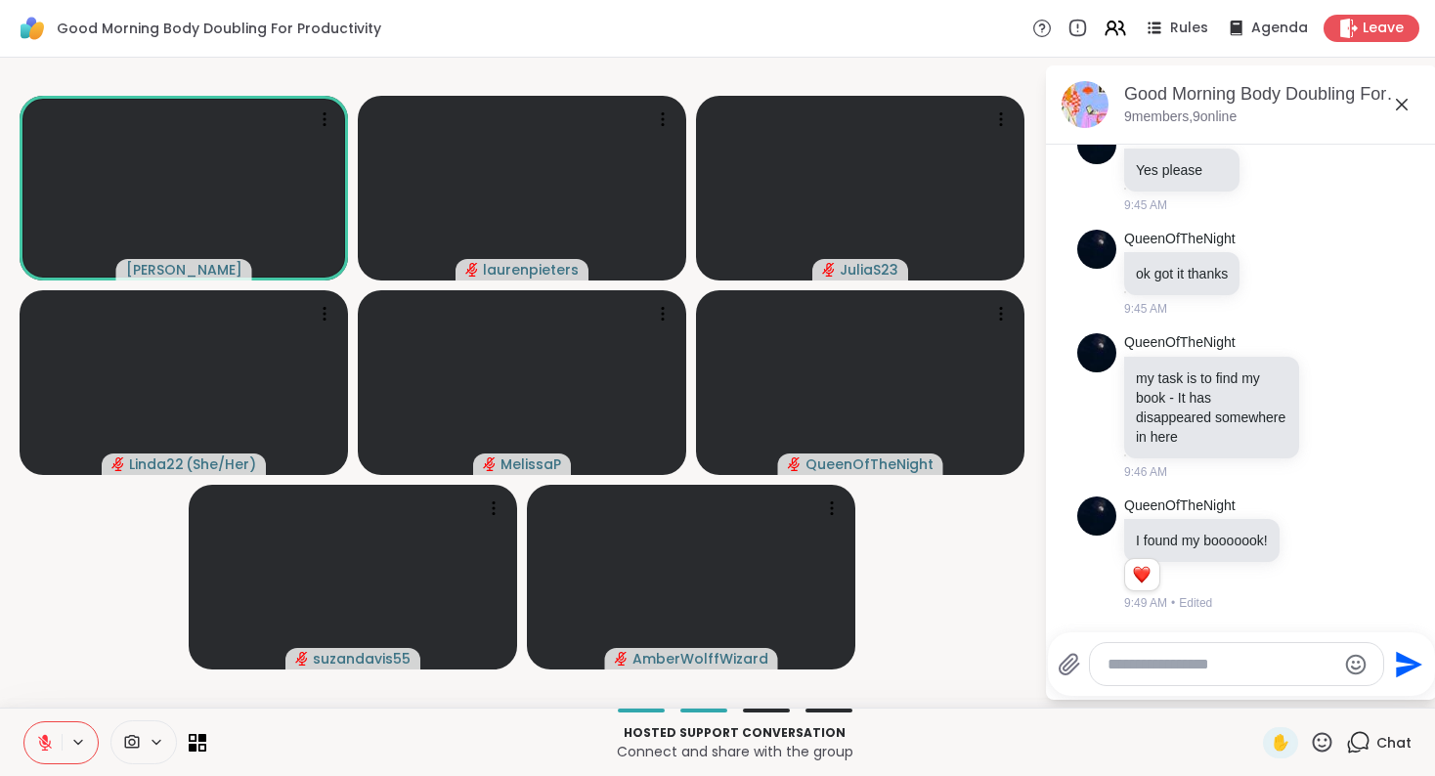
scroll to position [3001, 0]
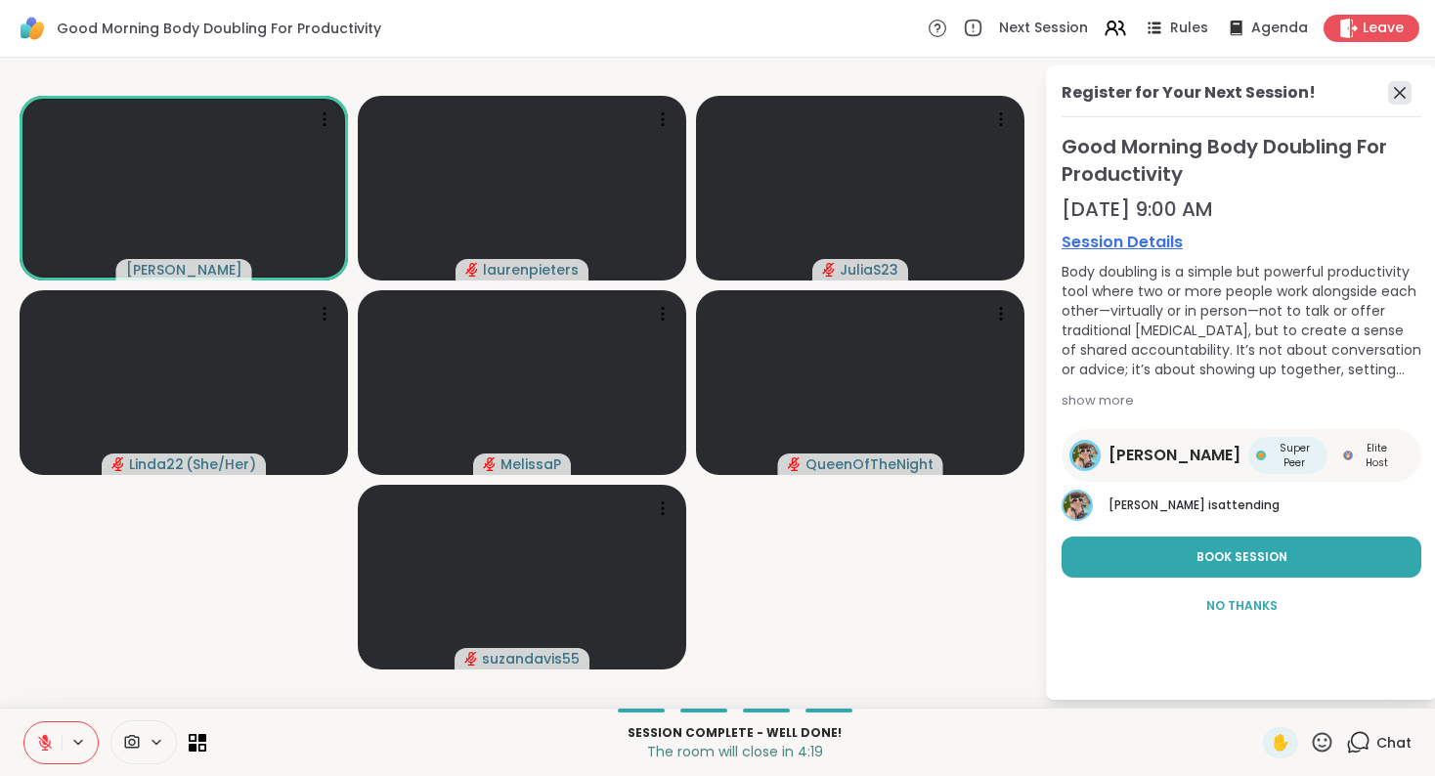
click at [1402, 91] on icon at bounding box center [1399, 92] width 23 height 23
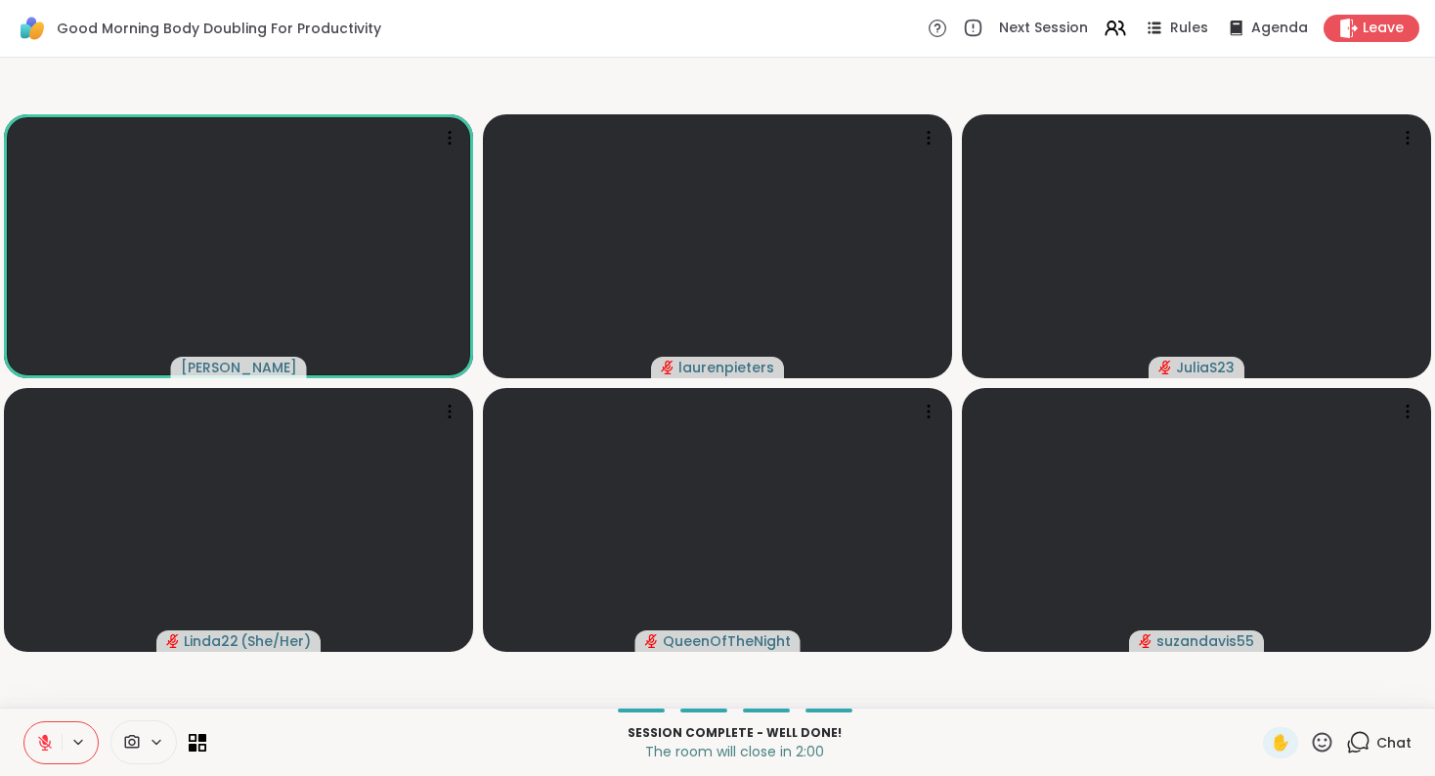
drag, startPoint x: 49, startPoint y: 741, endPoint x: 28, endPoint y: 681, distance: 63.0
click at [50, 741] on icon at bounding box center [45, 743] width 18 height 18
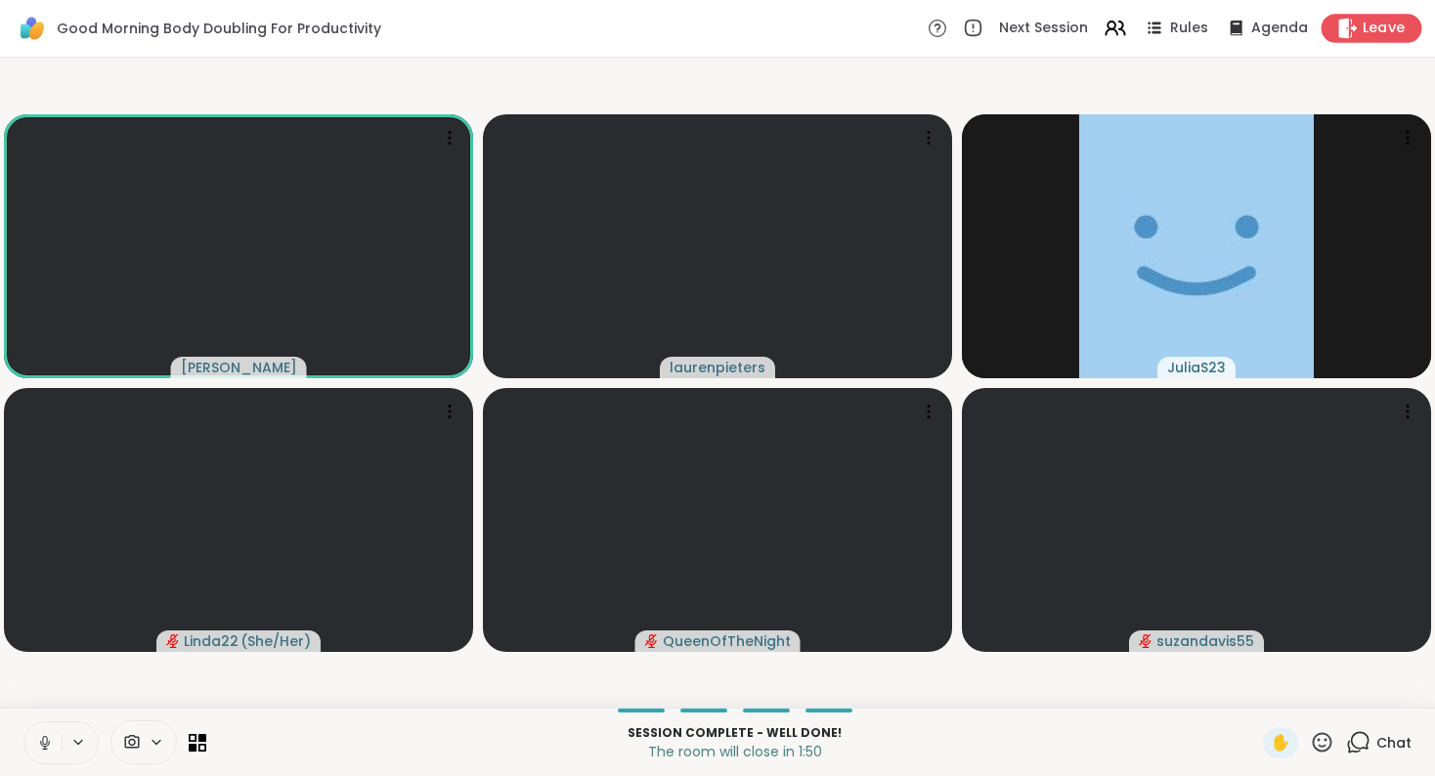
click at [1339, 26] on icon at bounding box center [1348, 28] width 19 height 21
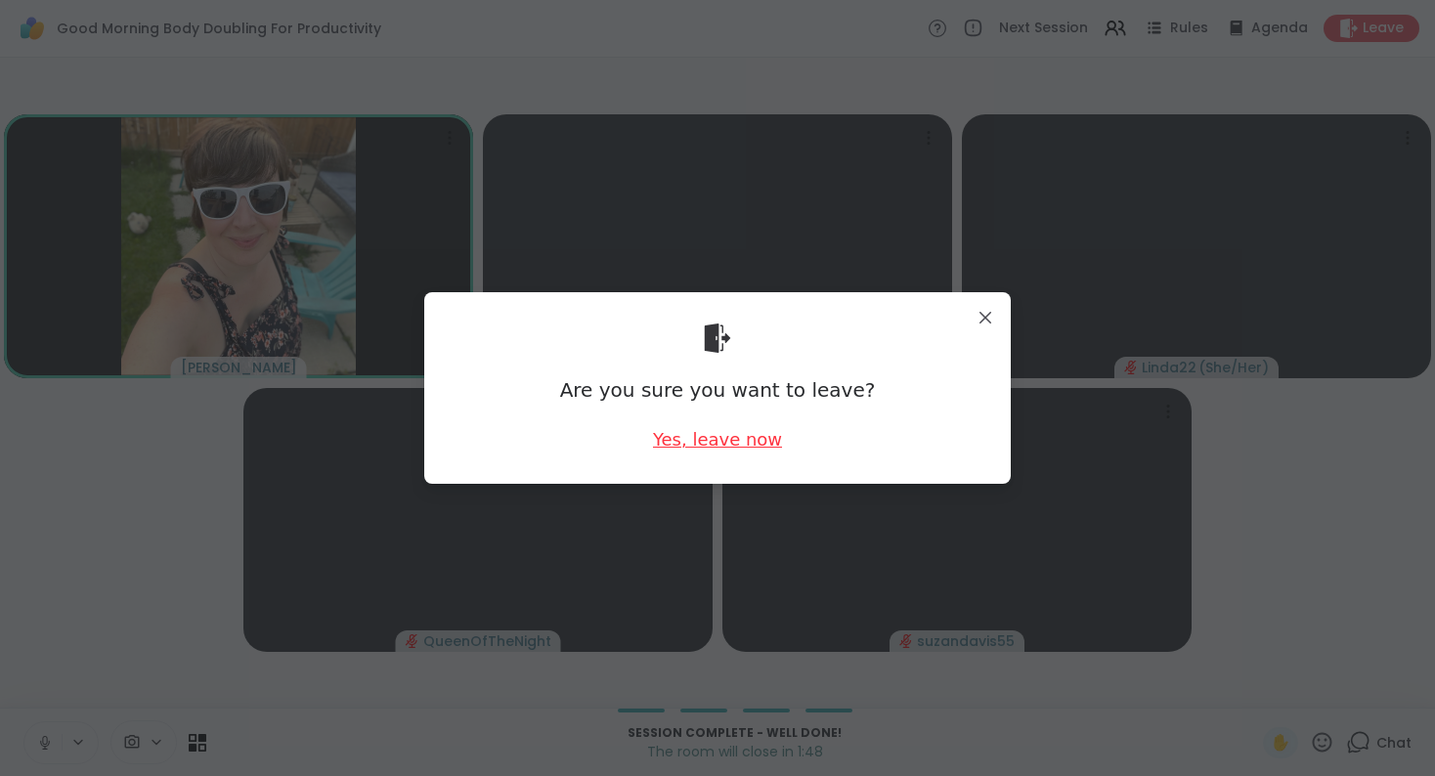
click at [732, 437] on div "Yes, leave now" at bounding box center [717, 439] width 129 height 24
